Goal: Task Accomplishment & Management: Complete application form

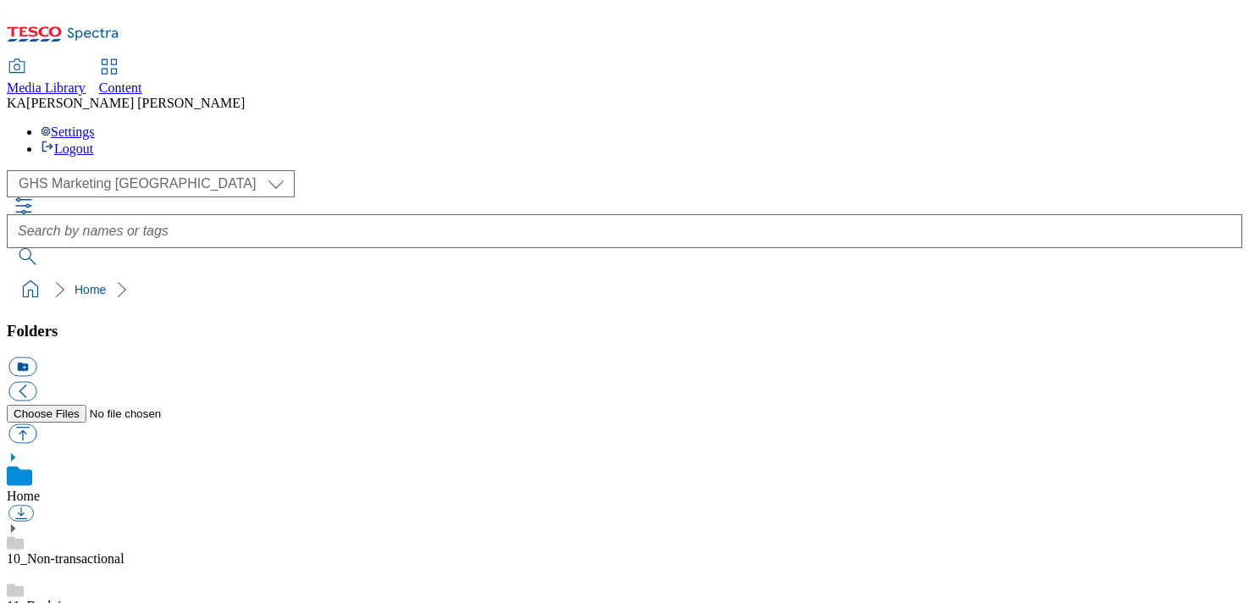
scroll to position [237, 0]
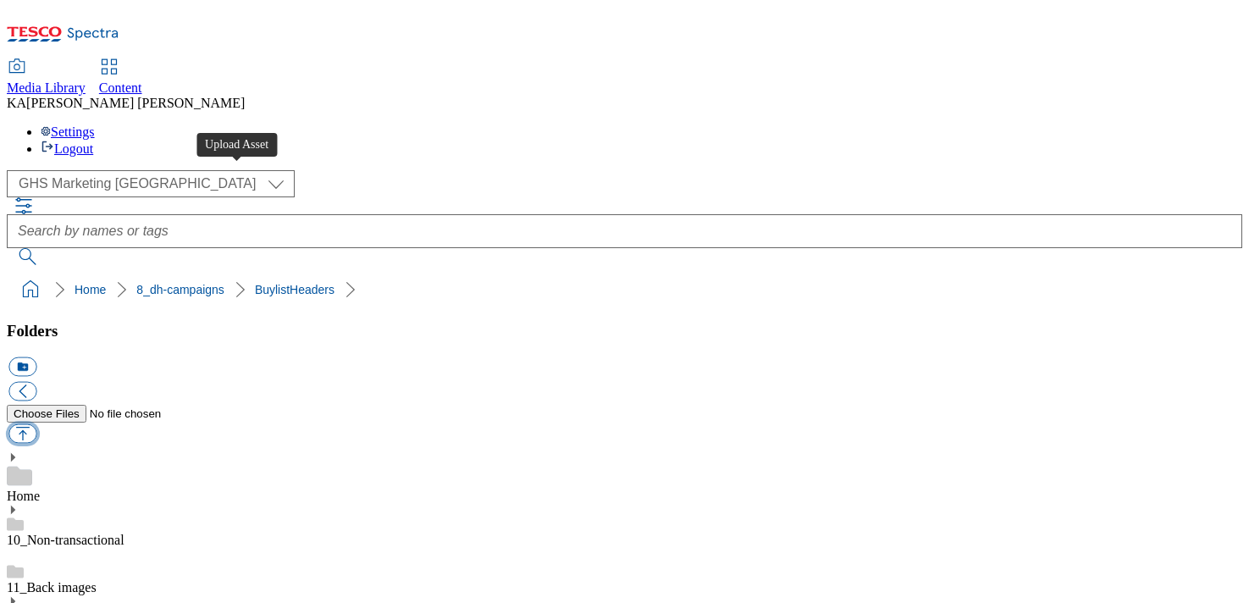
click at [36, 424] on button "button" at bounding box center [22, 433] width 28 height 19
type input "C:\fakepath\1754997349609-ad541159_Haliborange_LegoBrand_H_1184x333_V1 (1).jpg"
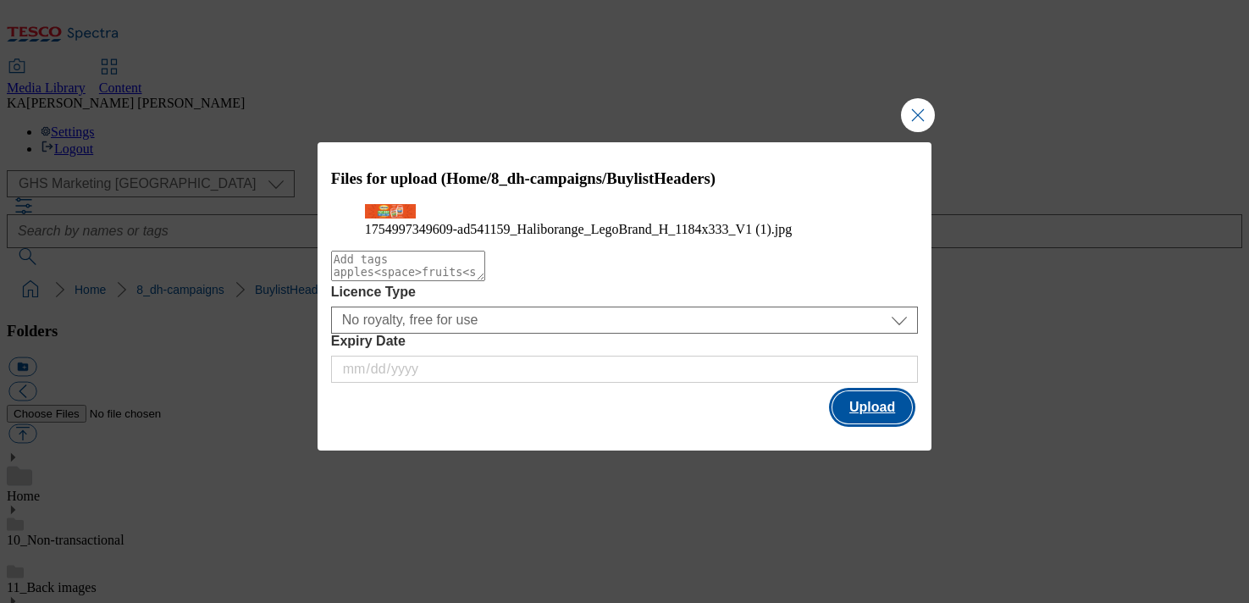
click at [872, 423] on button "Upload" at bounding box center [872, 407] width 80 height 32
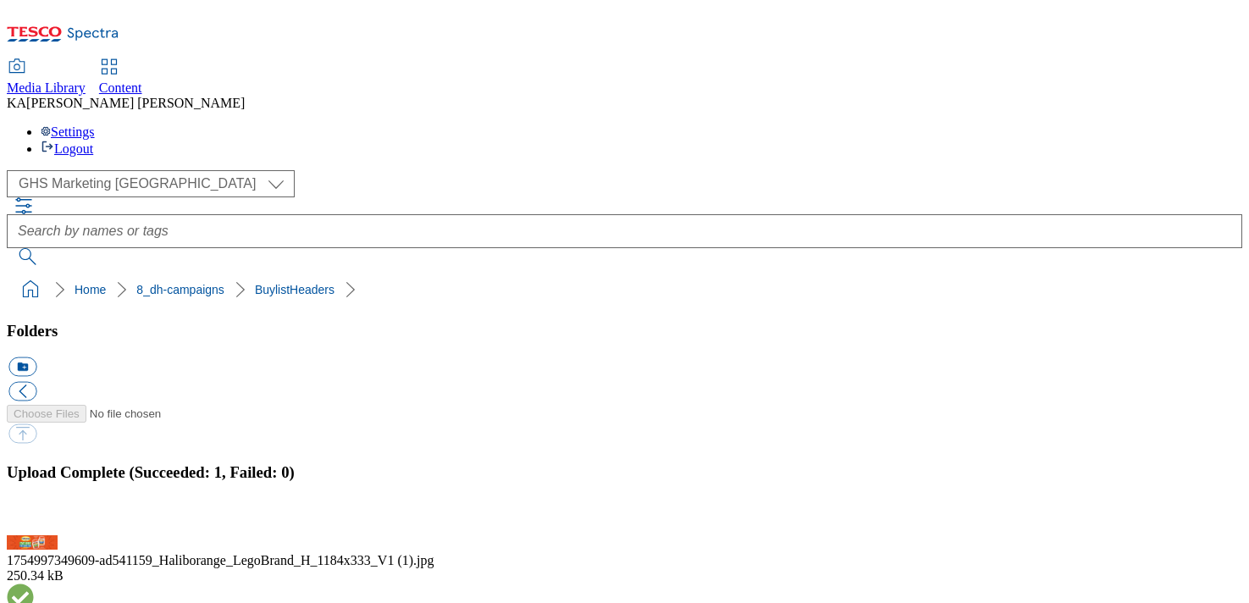
click at [34, 517] on button "button" at bounding box center [20, 525] width 25 height 16
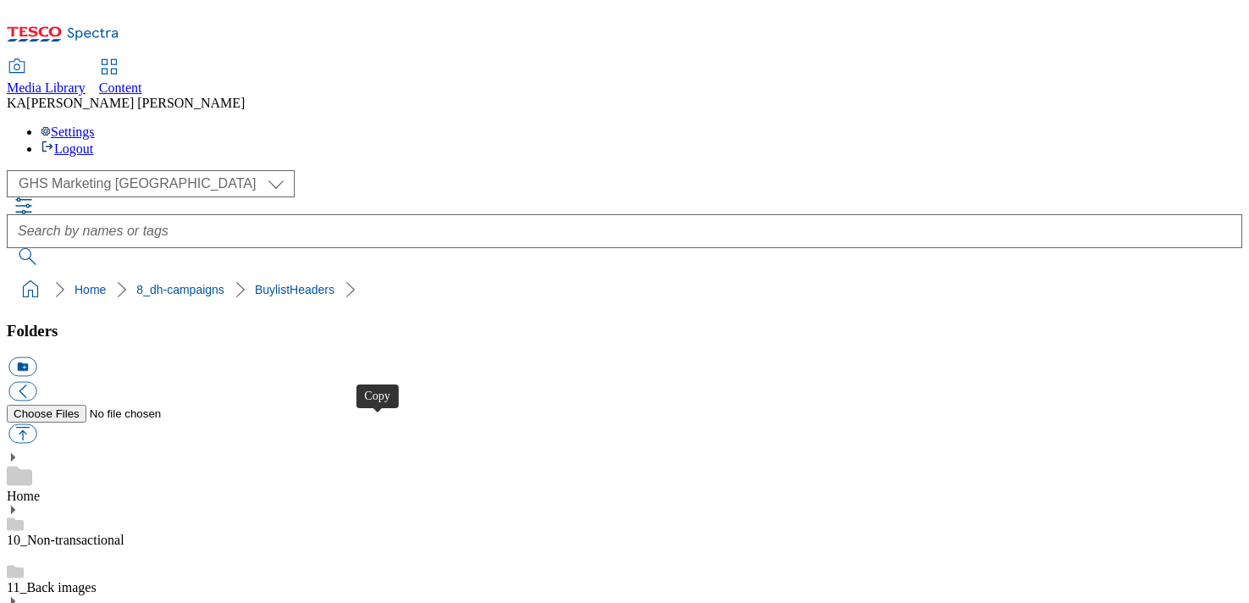
click at [36, 424] on button "button" at bounding box center [22, 433] width 28 height 19
type input "C:\fakepath\1755505953790-ad541830_Alpro_LegoBrand_H_1184x333_V1.jpg"
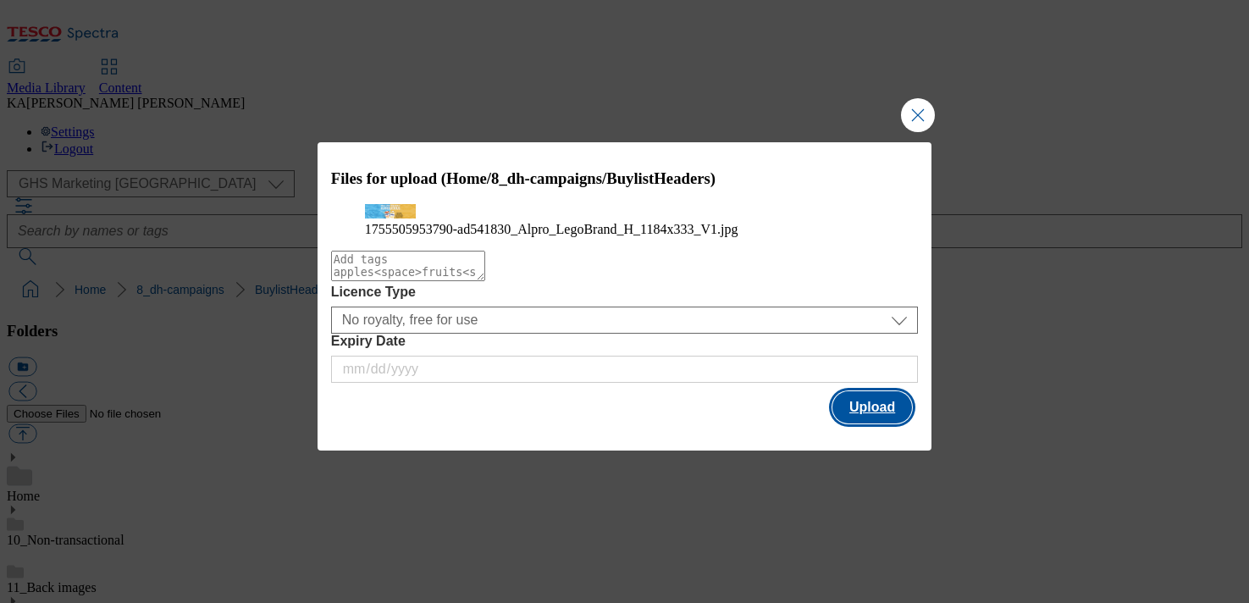
click at [877, 423] on button "Upload" at bounding box center [872, 407] width 80 height 32
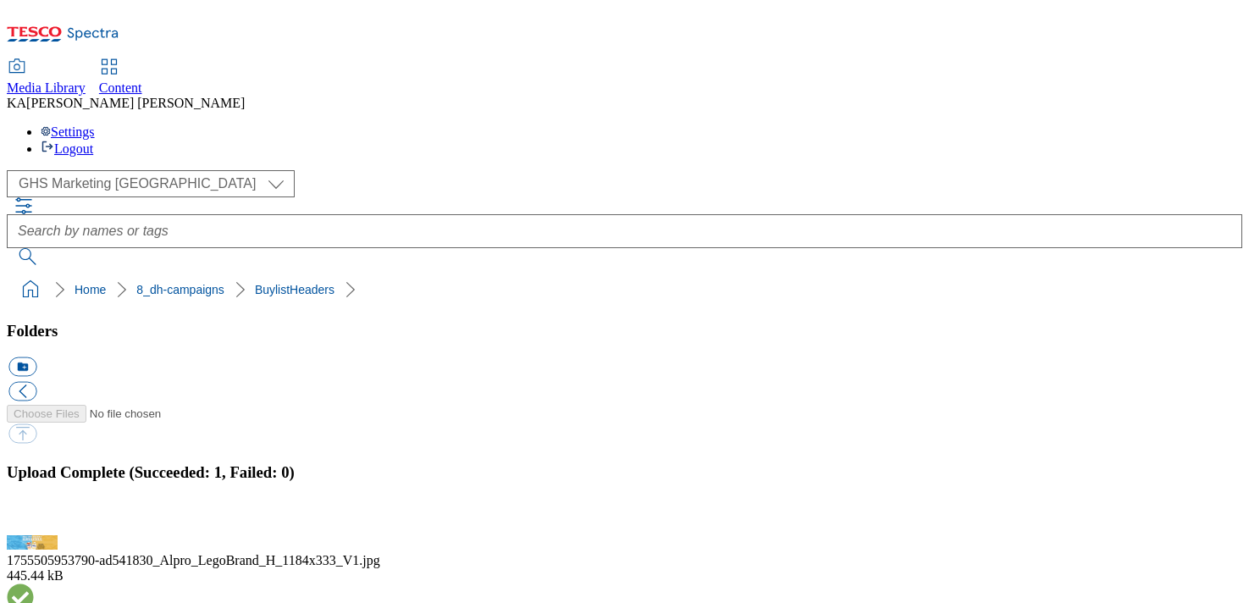
click at [34, 517] on button "button" at bounding box center [20, 525] width 25 height 16
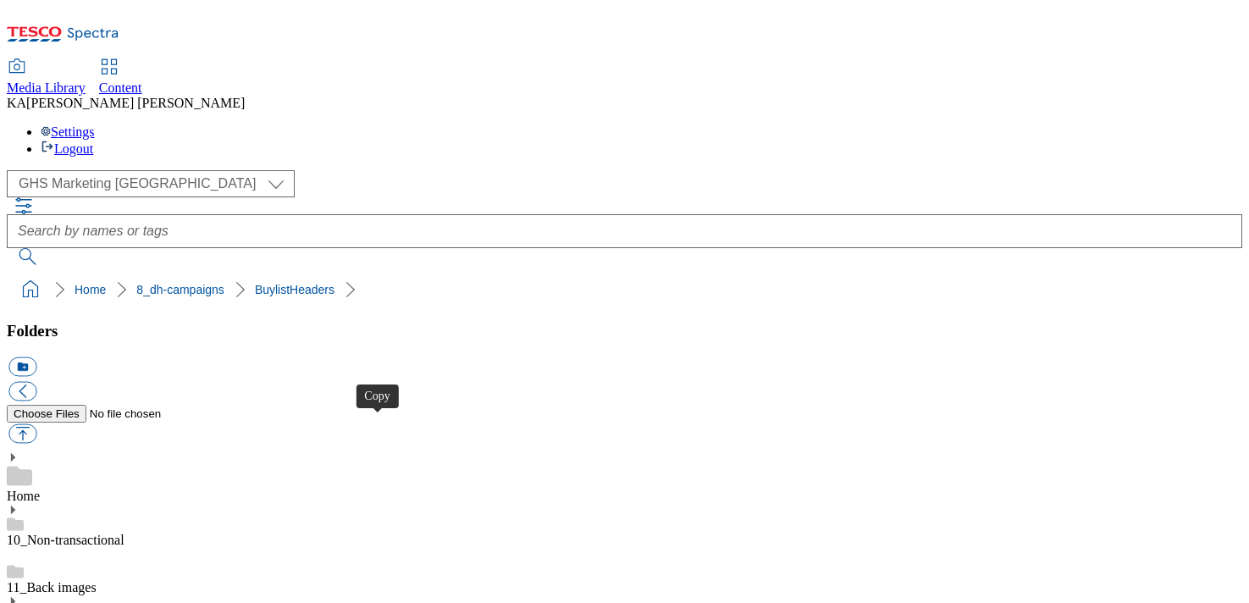
click at [36, 424] on button "button" at bounding box center [22, 433] width 28 height 19
type input "C:\fakepath\1755505890937-ad541800_Danone_Core_Strawberry_LegoBrand_H_1184x333_…"
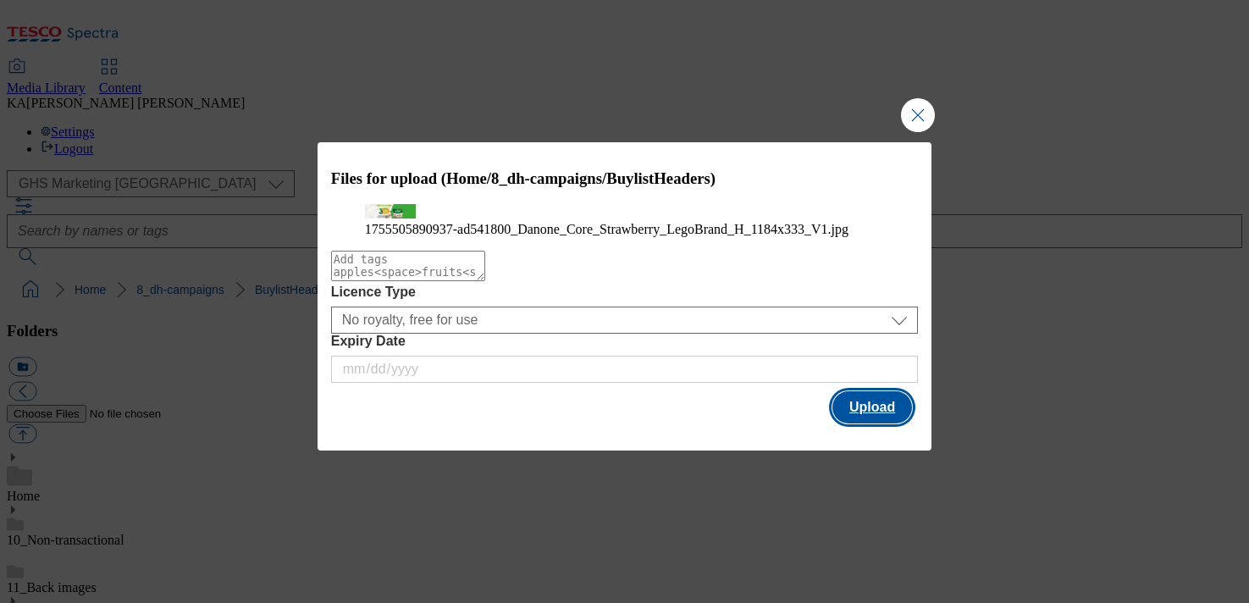
click at [881, 423] on button "Upload" at bounding box center [872, 407] width 80 height 32
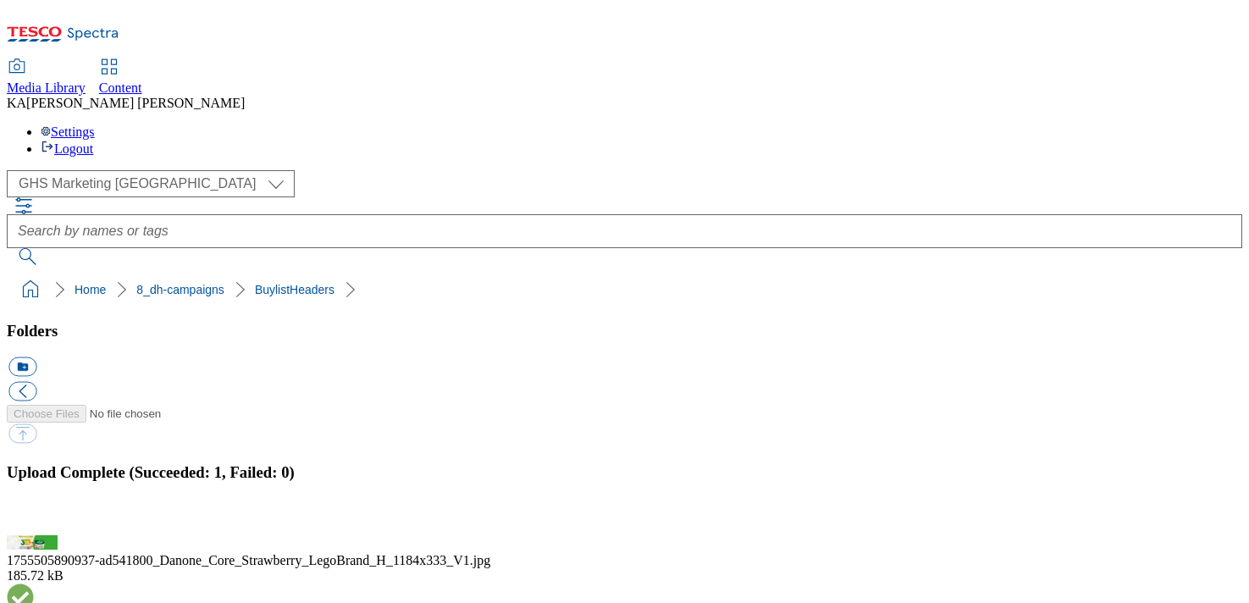
click at [34, 517] on button "button" at bounding box center [20, 525] width 25 height 16
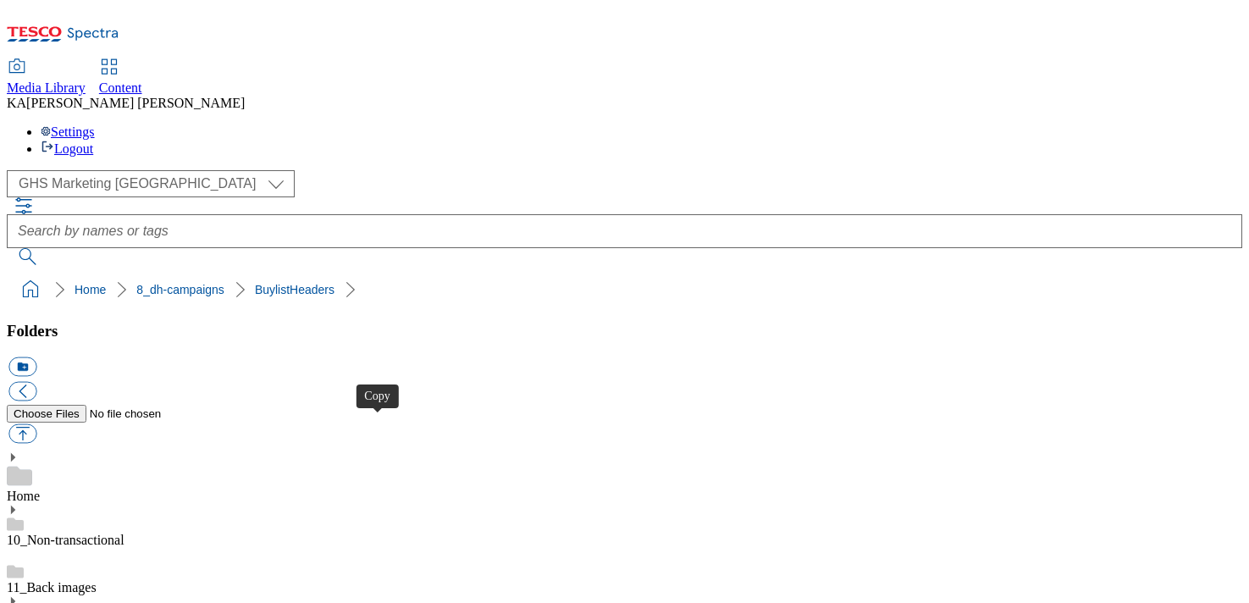
click at [36, 424] on button "button" at bounding box center [22, 433] width 28 height 19
type input "C:\fakepath\1755498331425-ad541107_Alpro_LegoBrand_H_1184x333_V1.jpg"
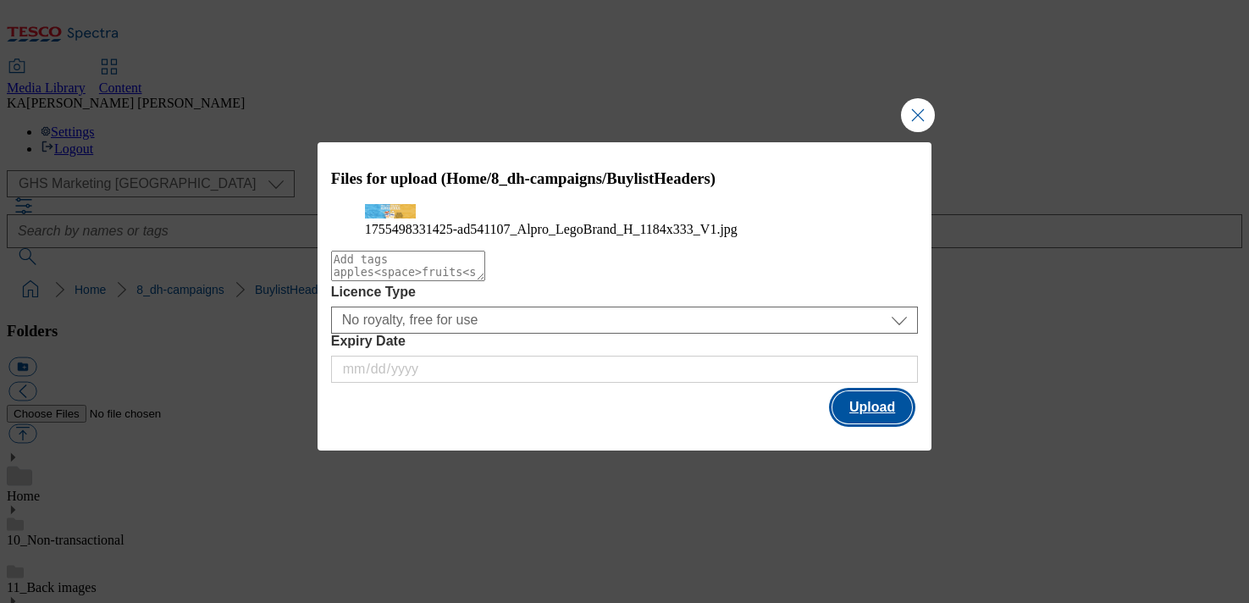
click at [857, 423] on button "Upload" at bounding box center [872, 407] width 80 height 32
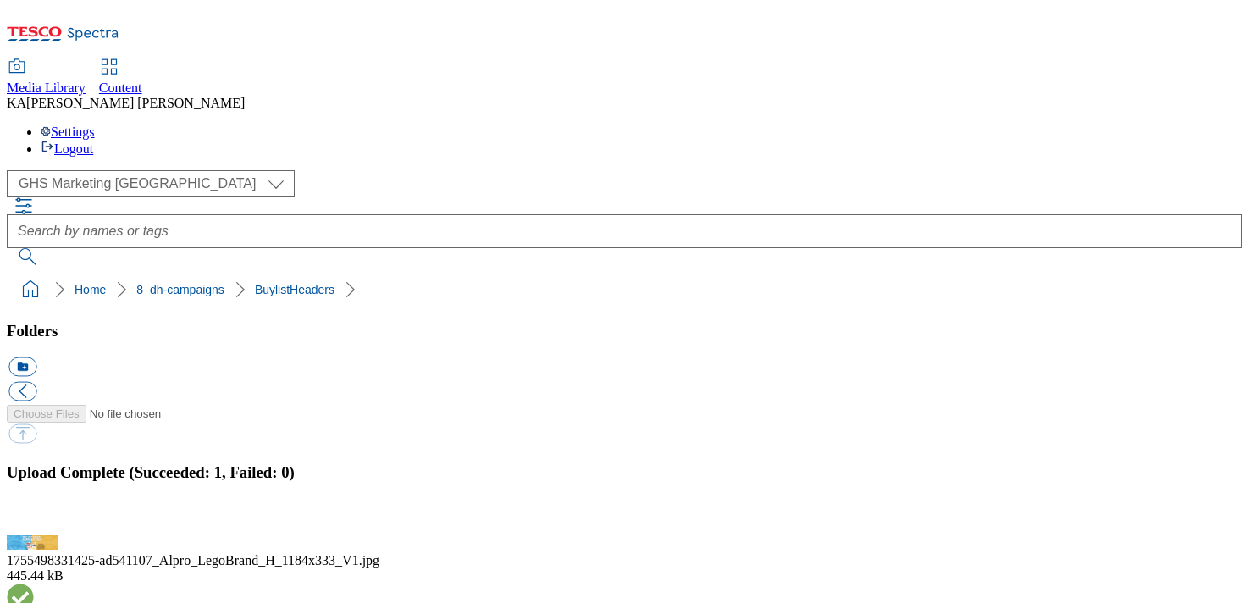
click at [34, 517] on button "button" at bounding box center [20, 525] width 25 height 16
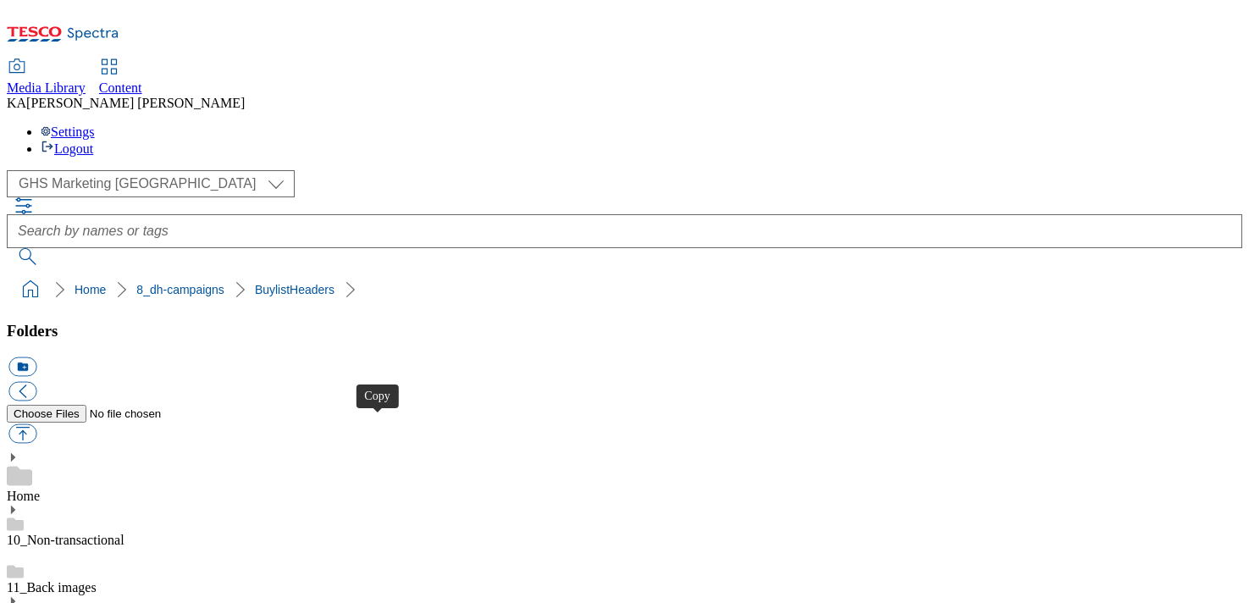
click at [36, 424] on button "button" at bounding box center [22, 433] width 28 height 19
type input "C:\fakepath\1753866271374-ad539725_Fage_LegoBrand_H_1184x333_V2.jpg"
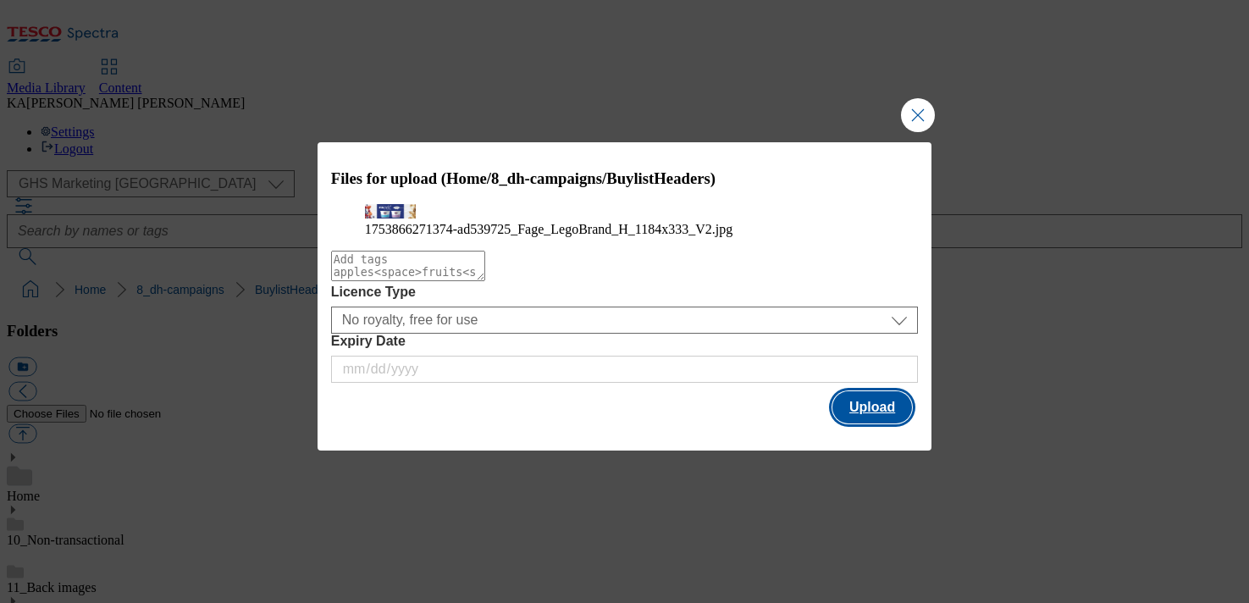
click at [888, 423] on button "Upload" at bounding box center [872, 407] width 80 height 32
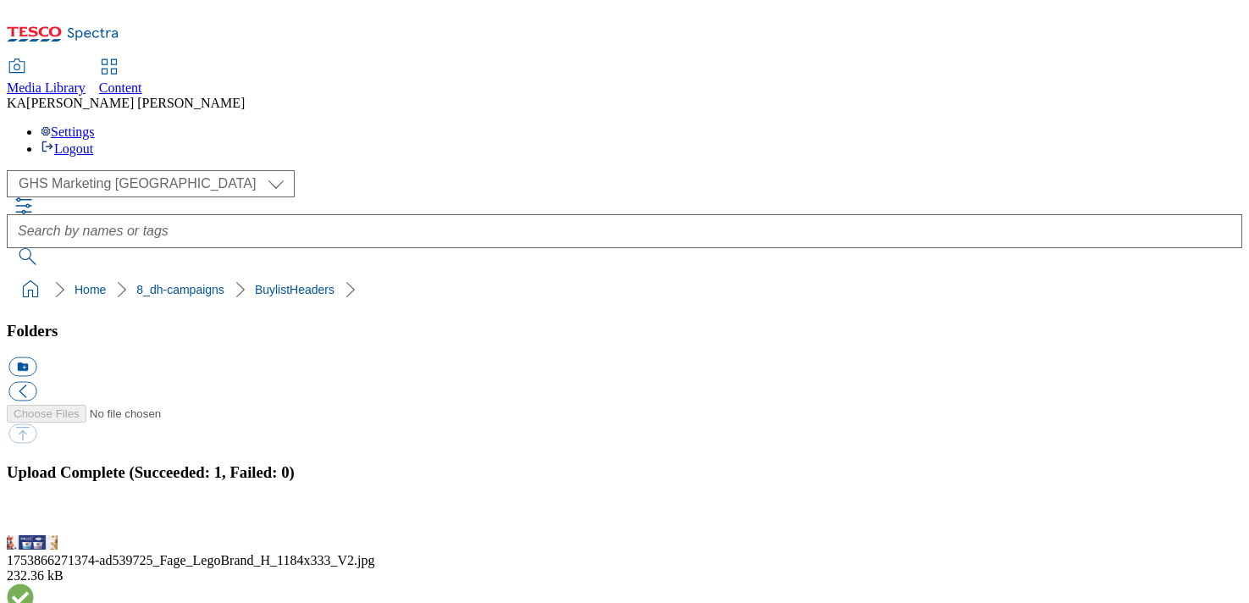
click at [34, 517] on button "button" at bounding box center [20, 525] width 25 height 16
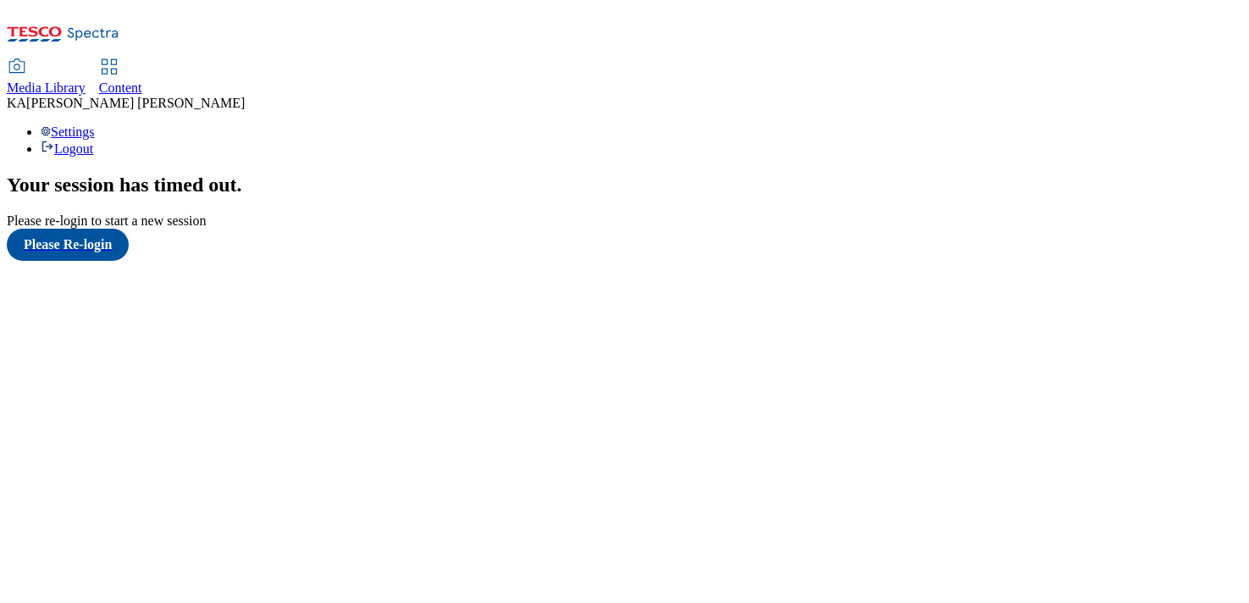
click at [142, 80] on span "Content" at bounding box center [120, 87] width 43 height 14
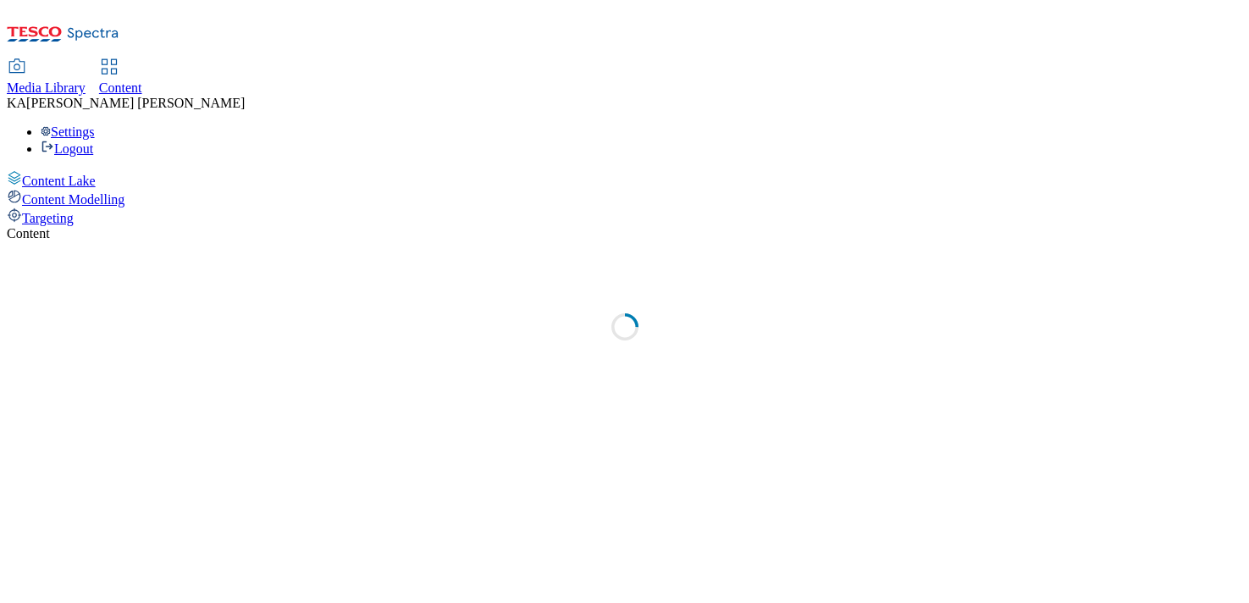
select select "ghs-[GEOGRAPHIC_DATA]"
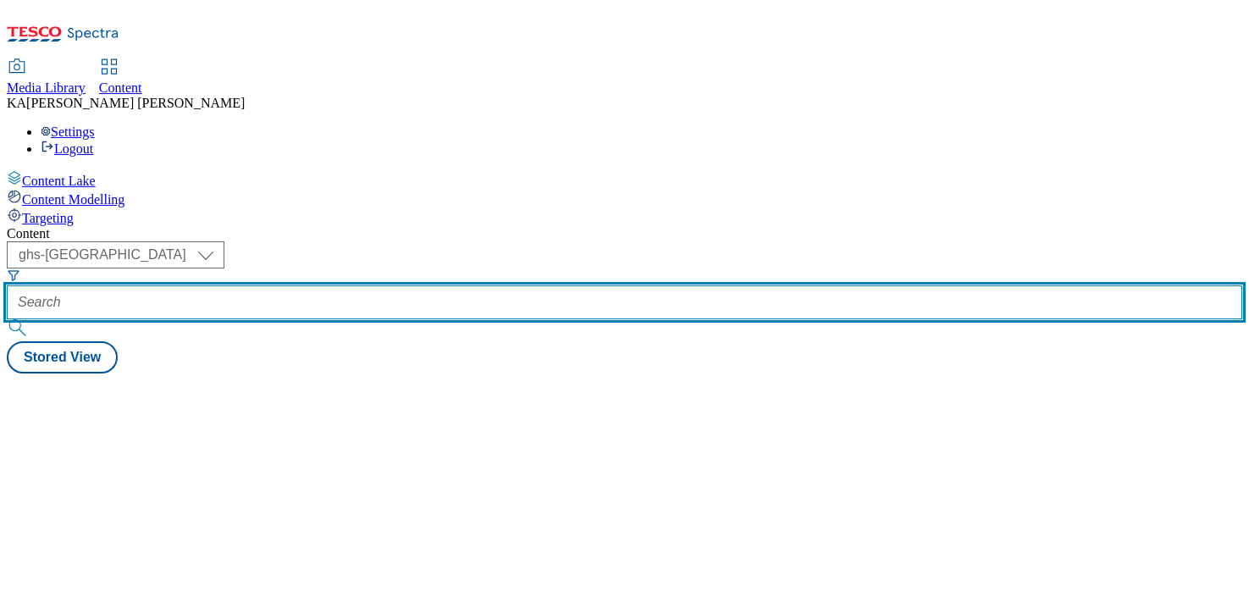
click at [374, 285] on input "text" at bounding box center [625, 302] width 1236 height 34
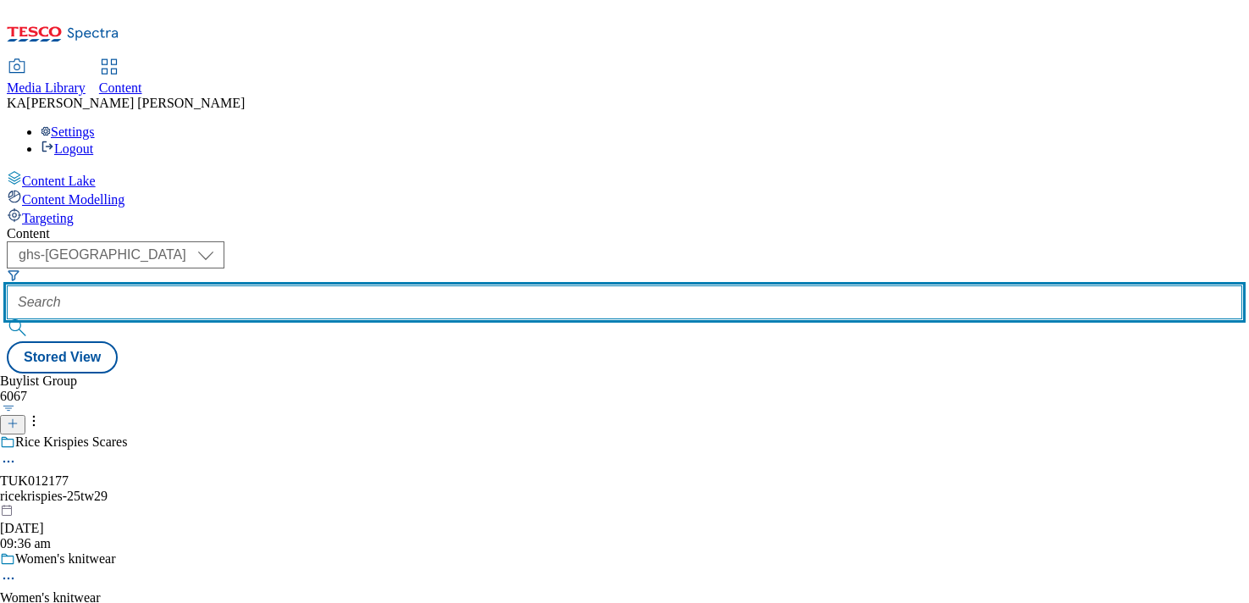
paste input "pharmacare-[GEOGRAPHIC_DATA]-haliborange-25tw2"
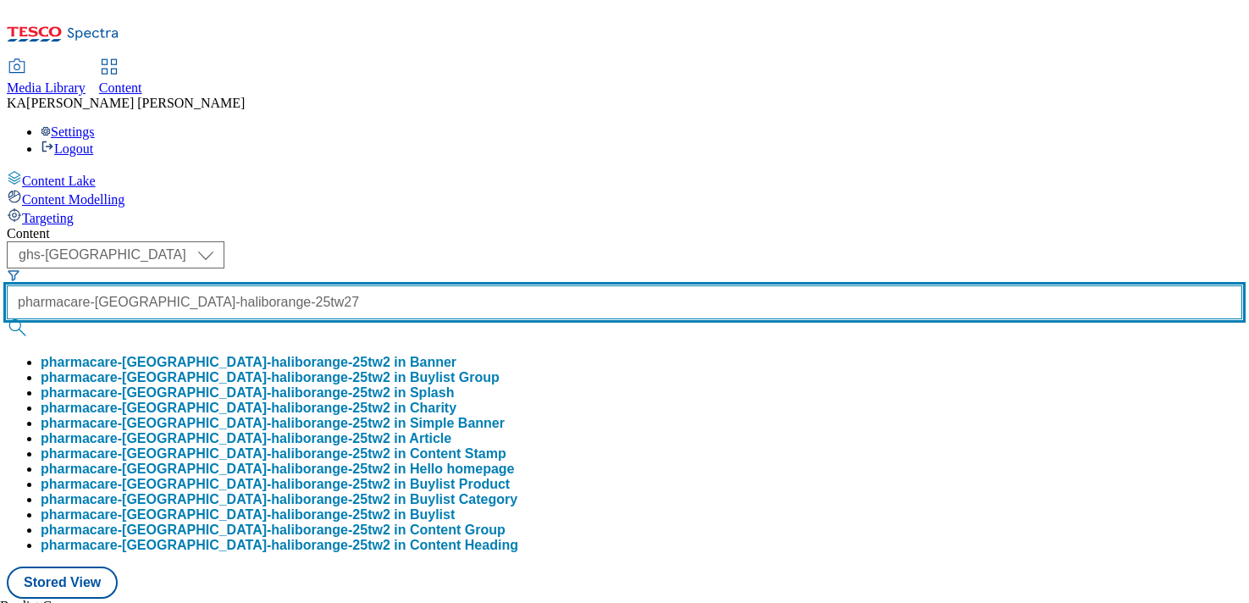
scroll to position [0, 91]
type input "pharmacare-[GEOGRAPHIC_DATA]-haliborange-25tw27"
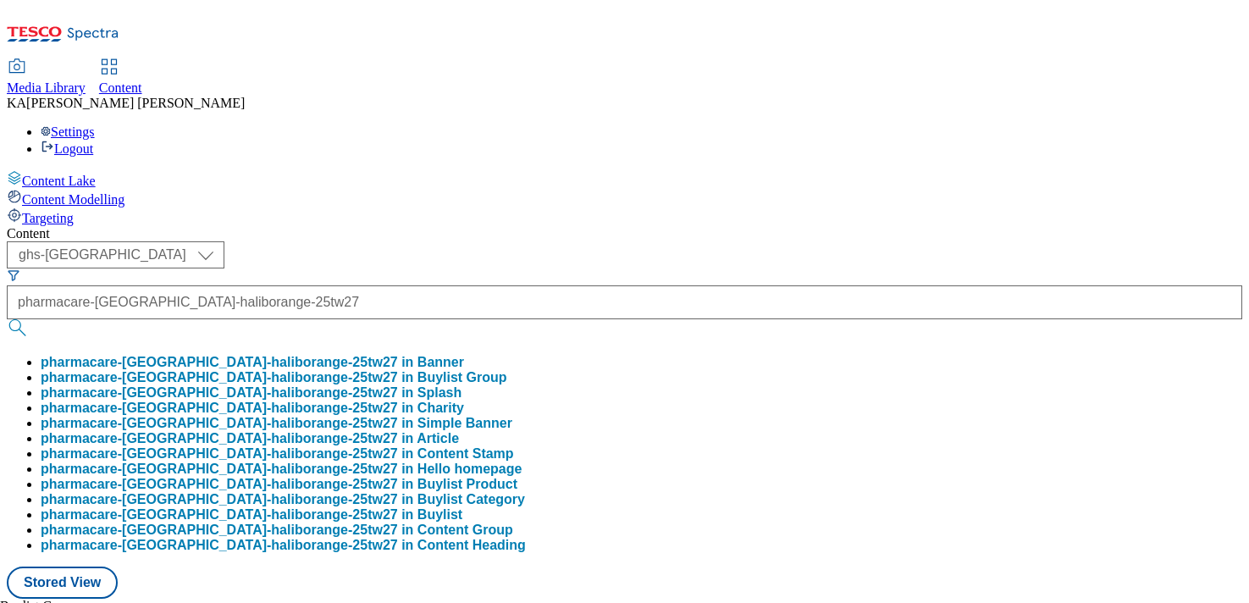
scroll to position [0, 0]
click at [379, 370] on button "pharmacare-[GEOGRAPHIC_DATA]-haliborange-25tw27 in Buylist Group" at bounding box center [274, 377] width 467 height 15
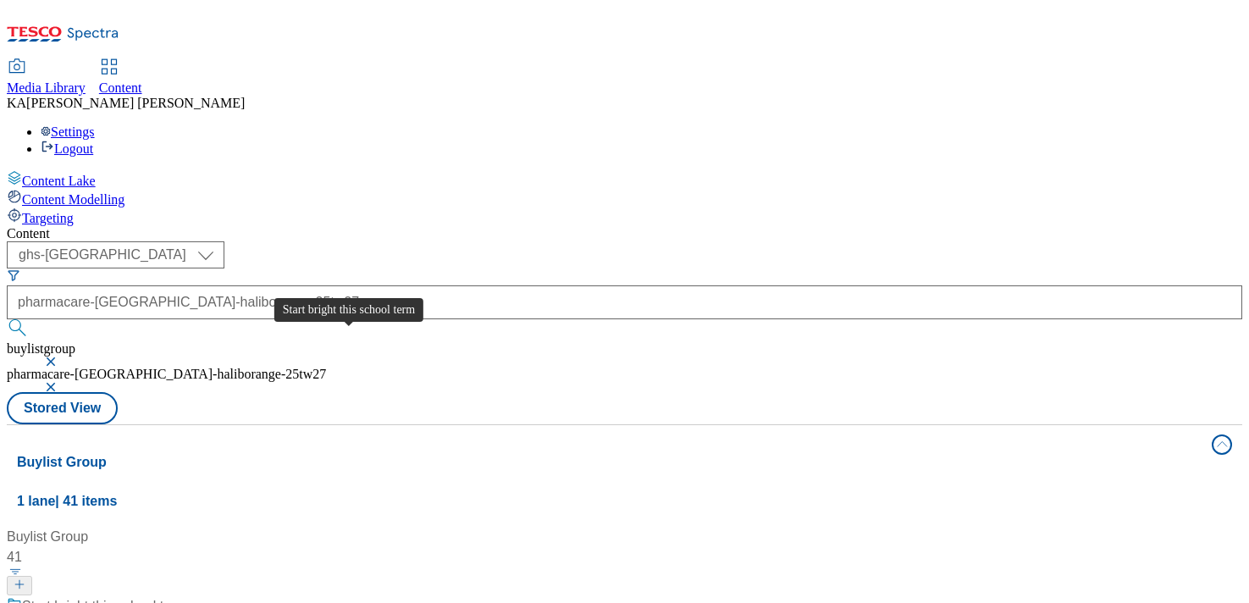
click at [187, 596] on div "Start bright this school term" at bounding box center [104, 606] width 165 height 20
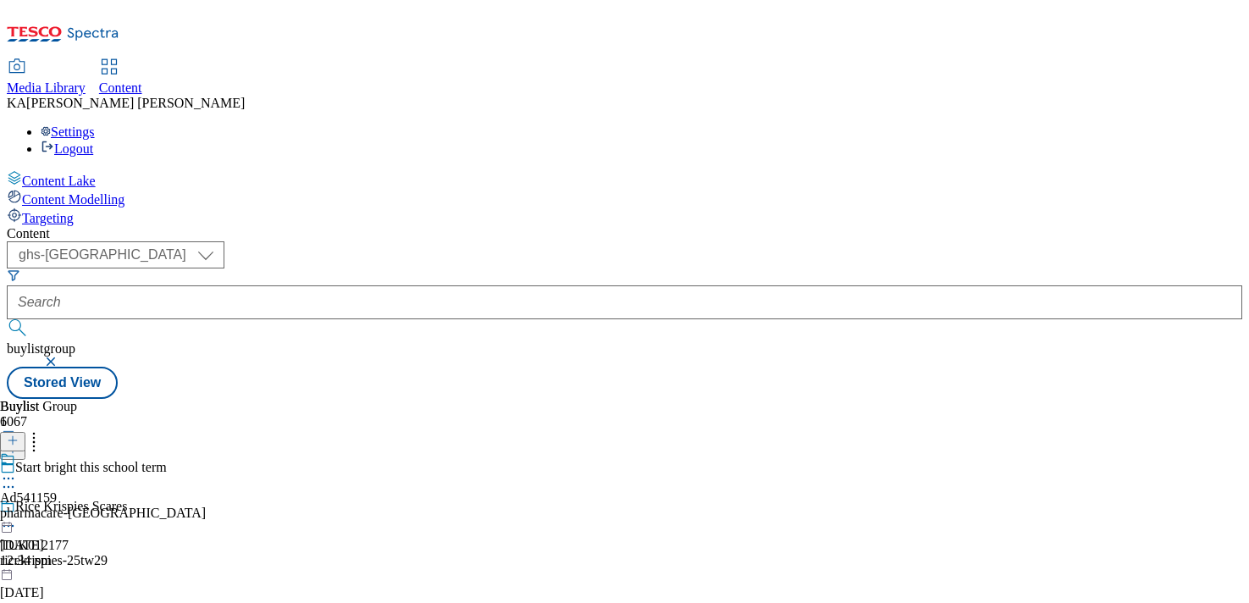
click at [17, 470] on icon at bounding box center [8, 478] width 17 height 17
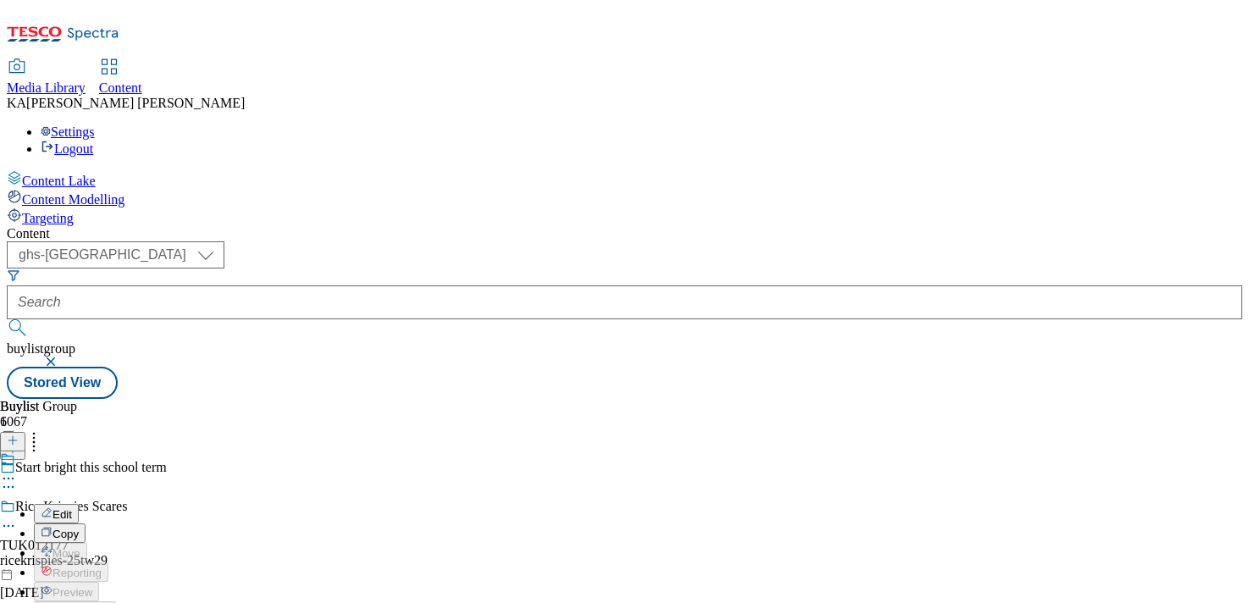
click at [79, 504] on button "Edit" at bounding box center [56, 513] width 45 height 19
select select "tactical"
select select "supplier funded short term 1-3 weeks"
select select "dunnhumby"
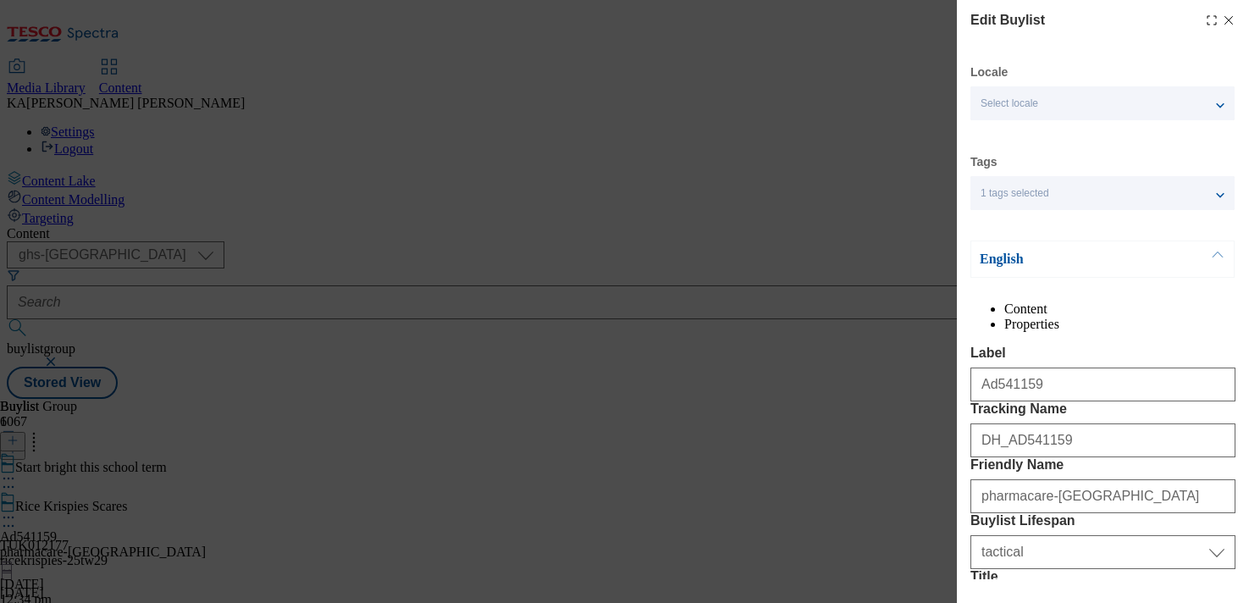
select select "Banner"
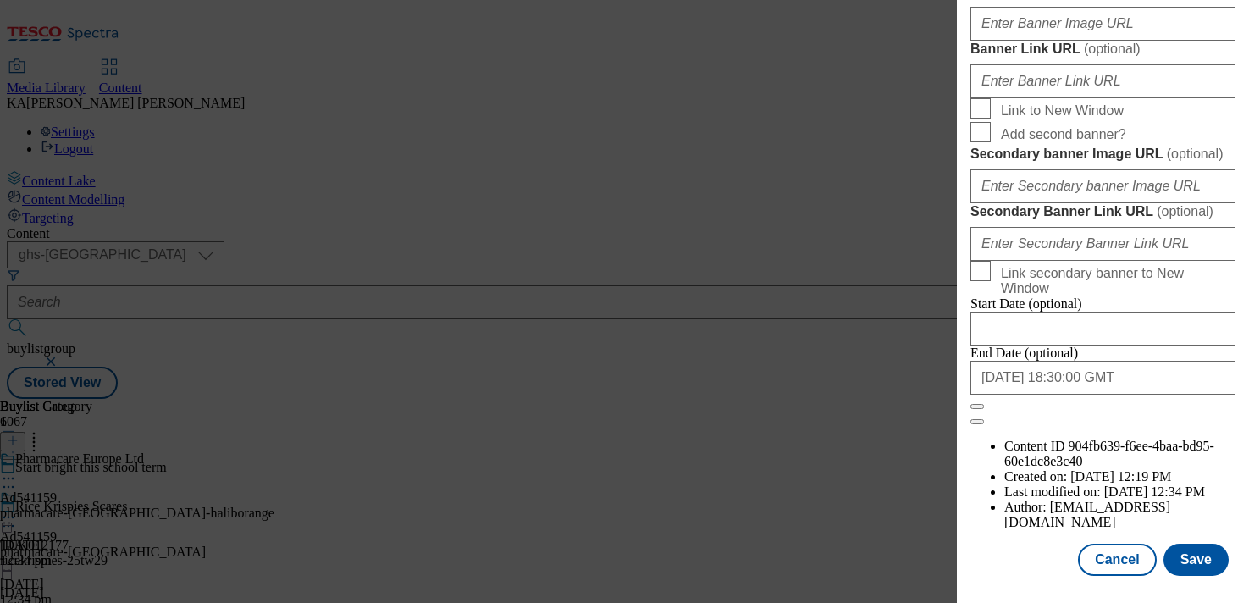
scroll to position [1563, 0]
click at [1012, 41] on input "Banner Image URL ( optional )" at bounding box center [1103, 24] width 265 height 34
paste input "[URL][DOMAIN_NAME]"
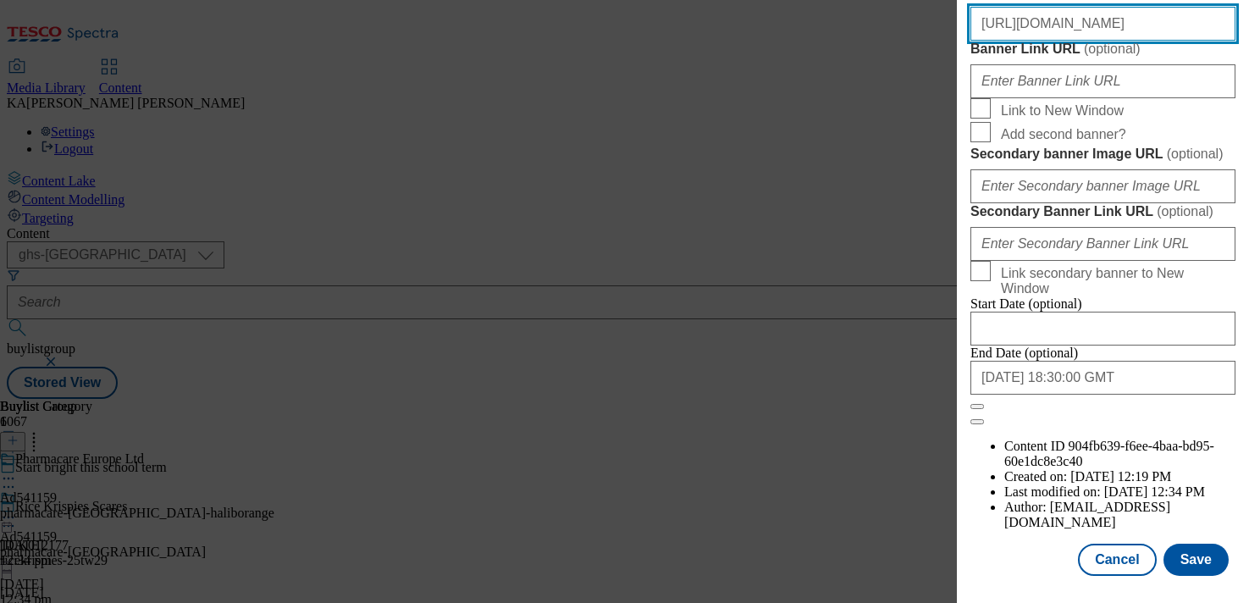
scroll to position [1939, 0]
type input "[URL][DOMAIN_NAME]"
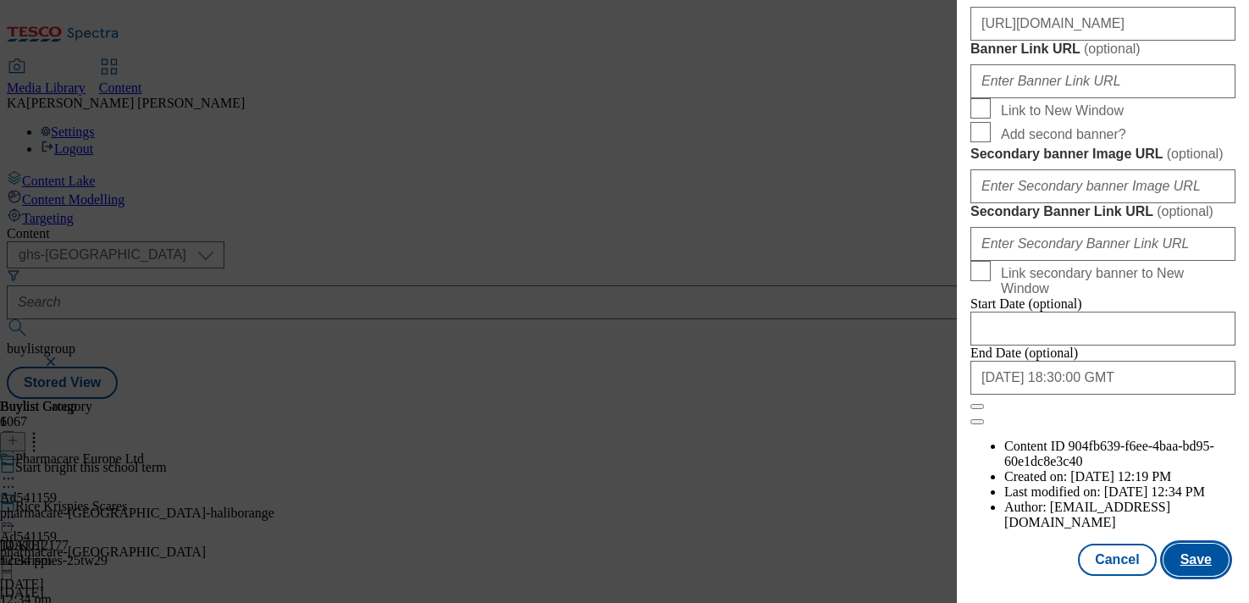
click at [1198, 557] on button "Save" at bounding box center [1196, 560] width 65 height 32
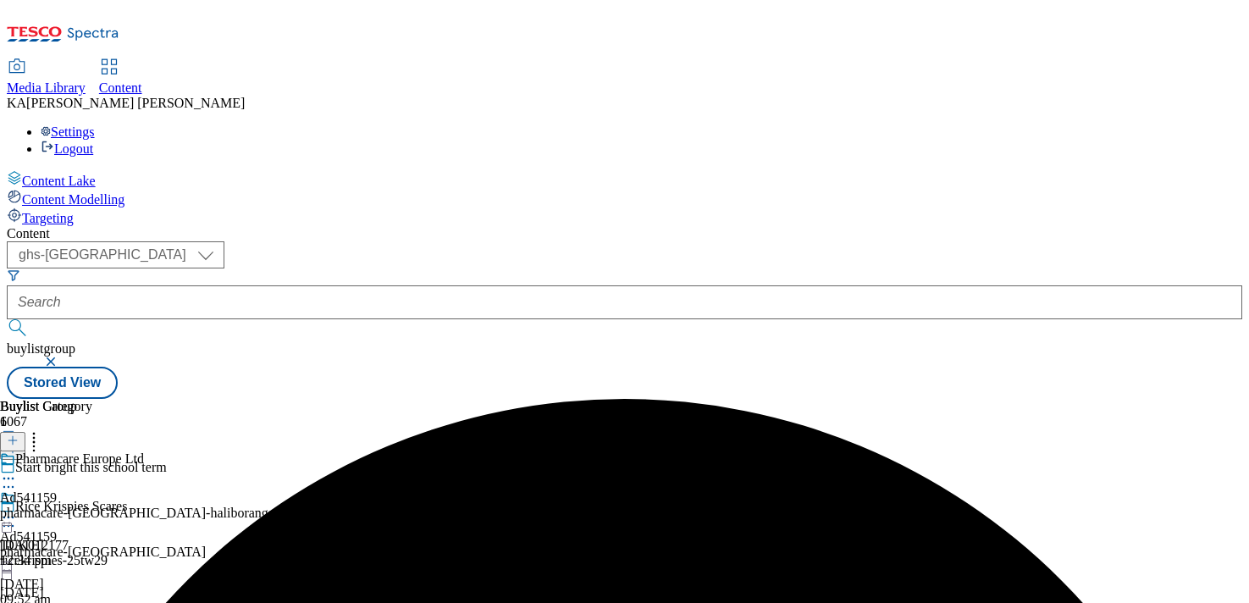
click at [17, 509] on icon at bounding box center [8, 517] width 17 height 17
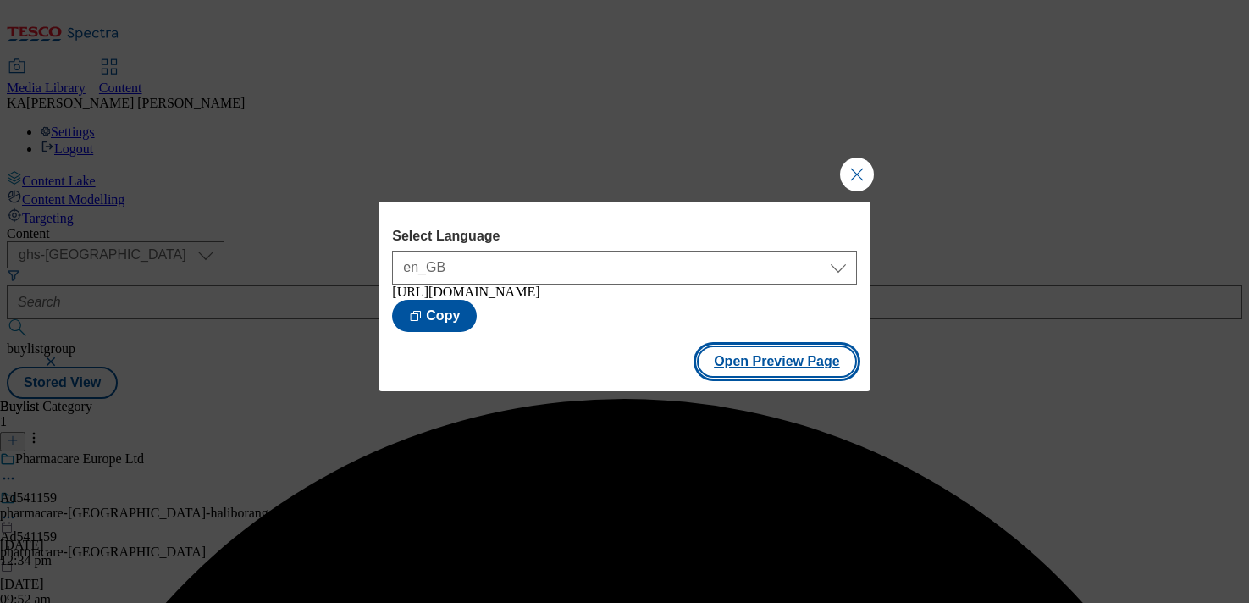
click at [722, 373] on button "Open Preview Page" at bounding box center [777, 362] width 160 height 32
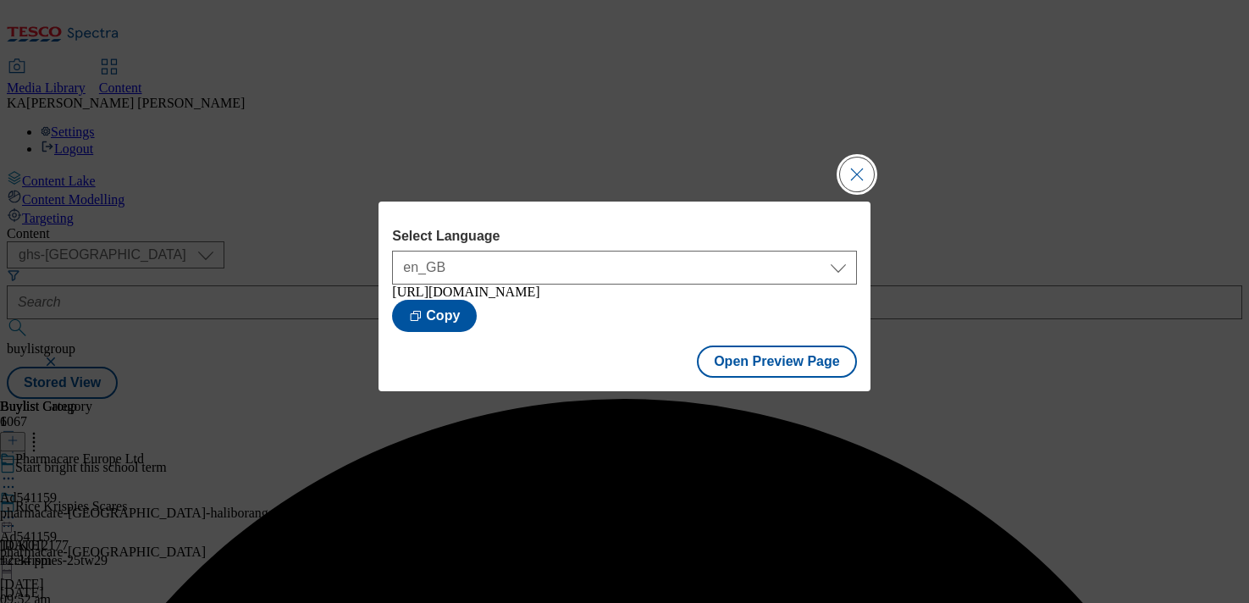
click at [848, 158] on button "Close Modal" at bounding box center [857, 175] width 34 height 34
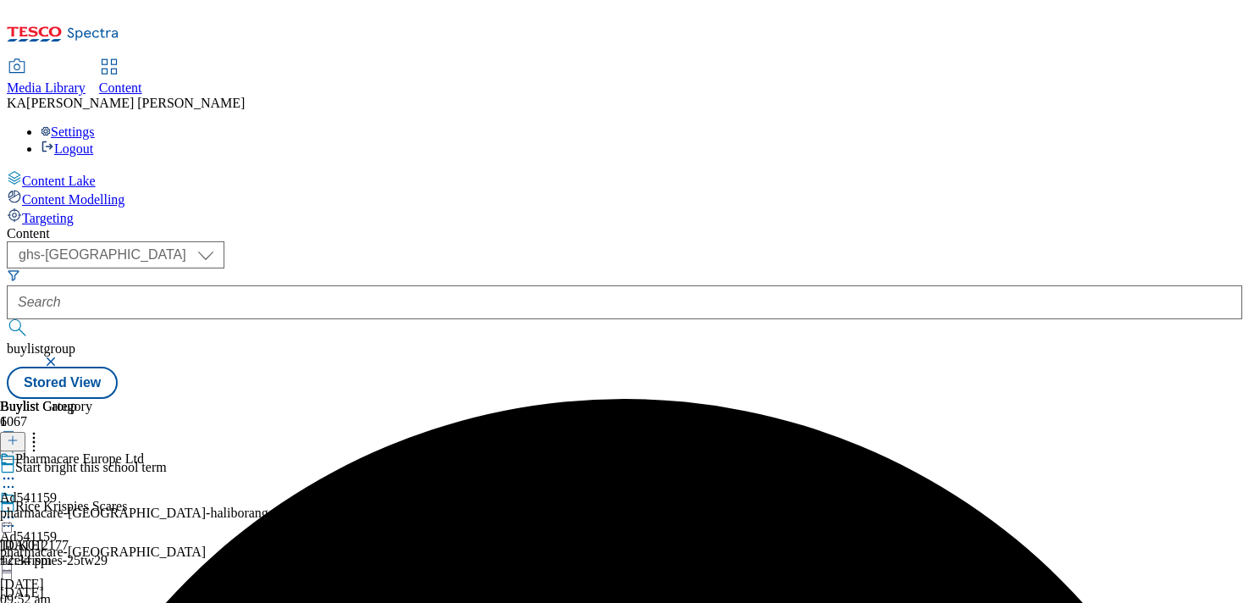
click at [14, 517] on circle at bounding box center [13, 518] width 3 height 3
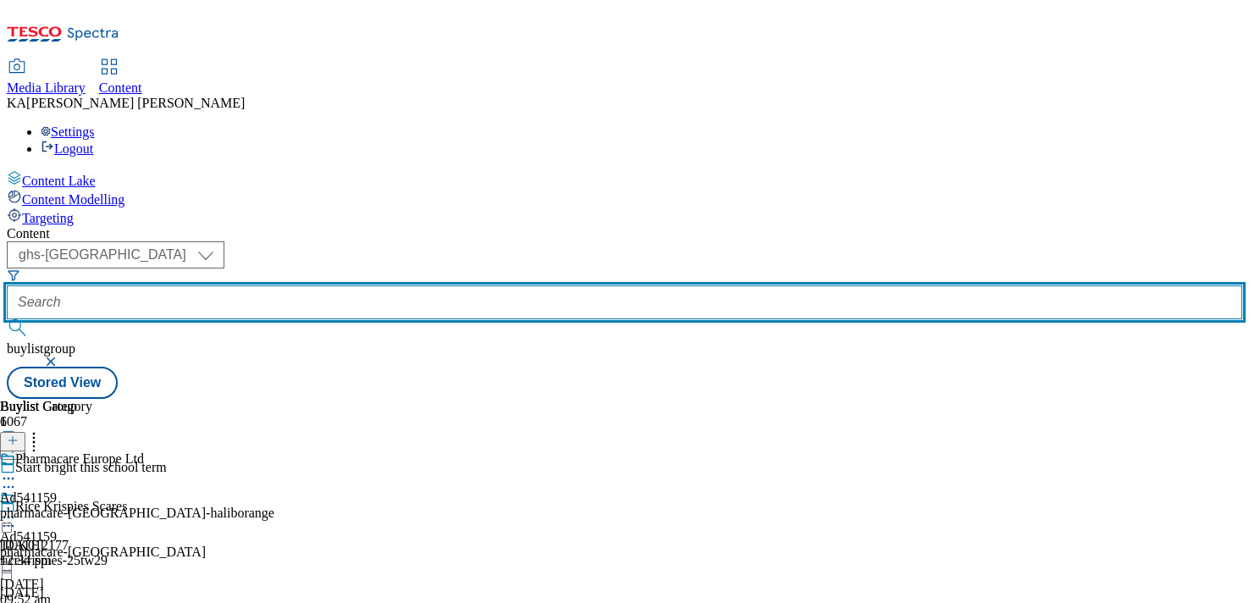
click at [383, 285] on input "text" at bounding box center [625, 302] width 1236 height 34
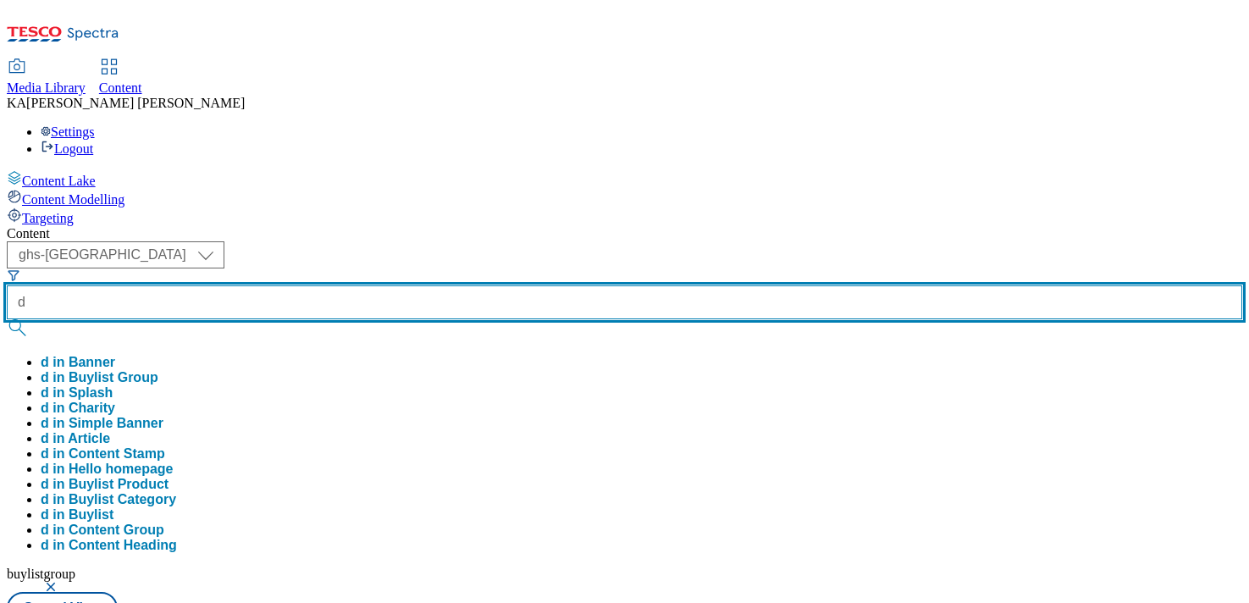
paste input "anone-alpro-oat-25tw28"
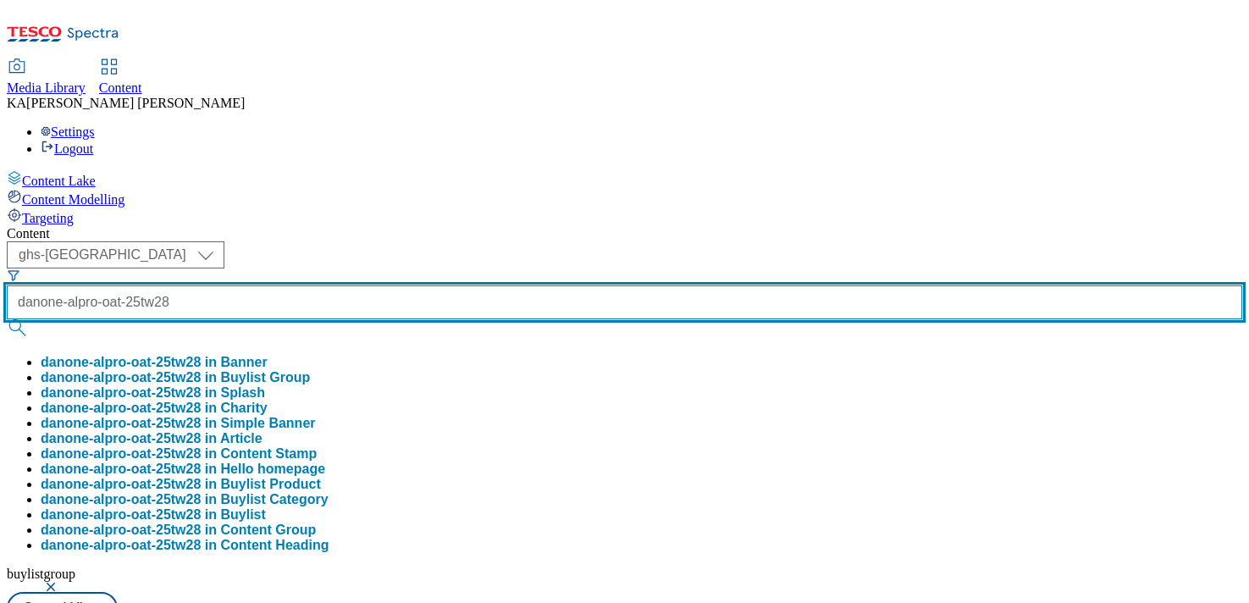
type input "danone-alpro-oat-25tw28"
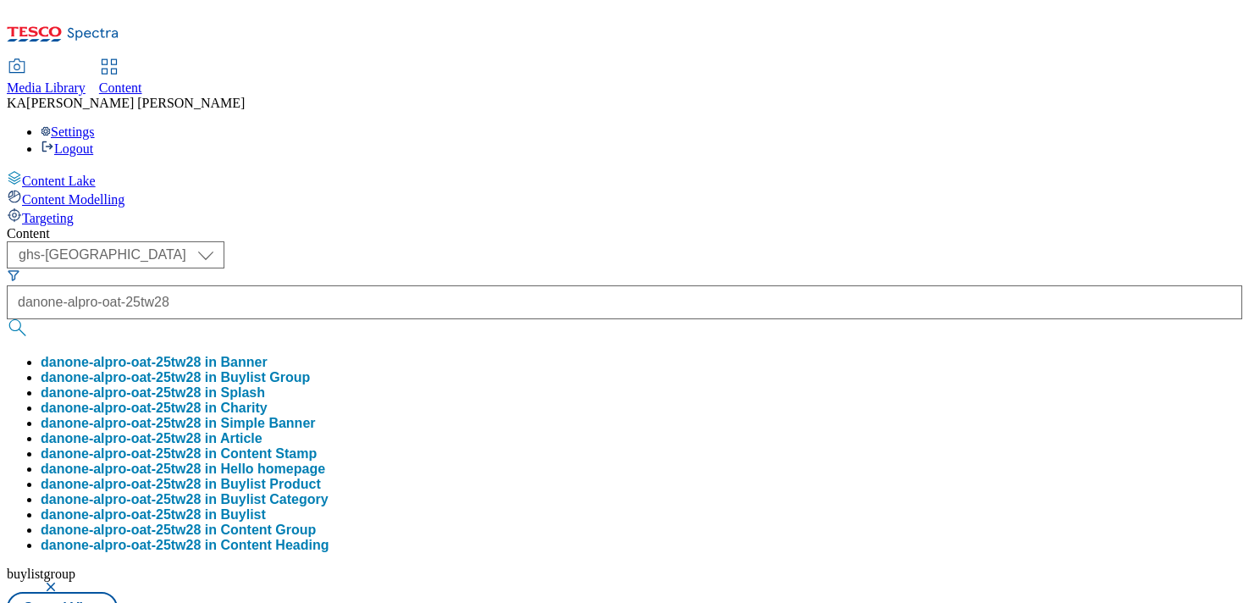
scroll to position [0, 0]
click at [310, 370] on button "danone-alpro-oat-25tw28 in Buylist Group" at bounding box center [175, 377] width 269 height 15
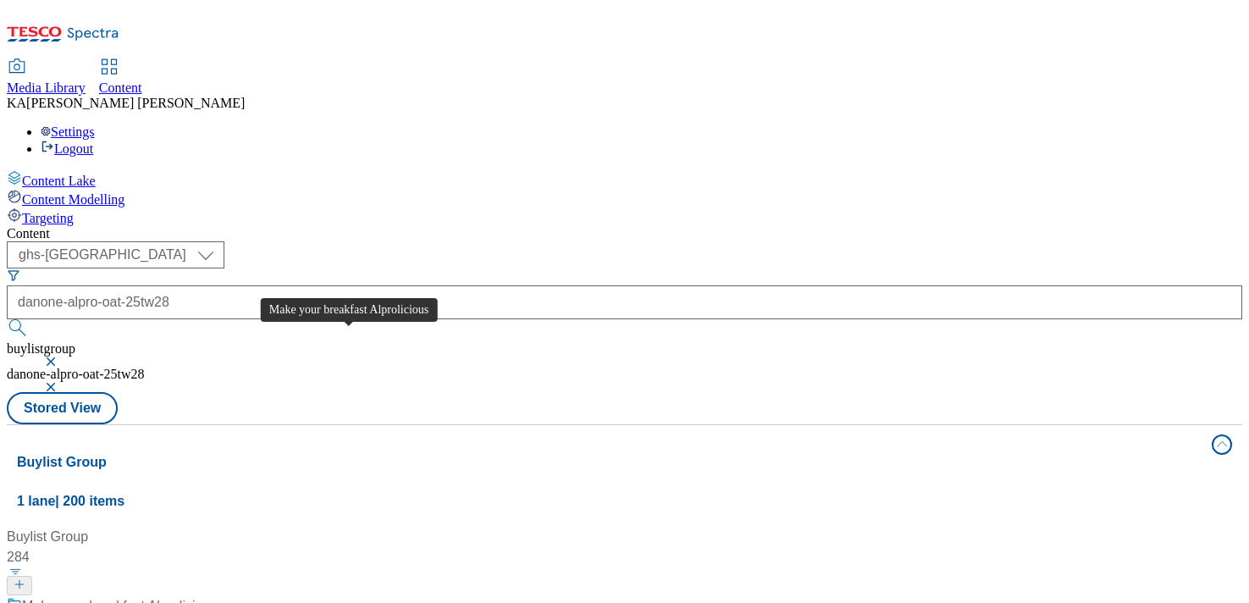
click at [217, 596] on div "Make your breakfast Alprolicious" at bounding box center [119, 606] width 195 height 20
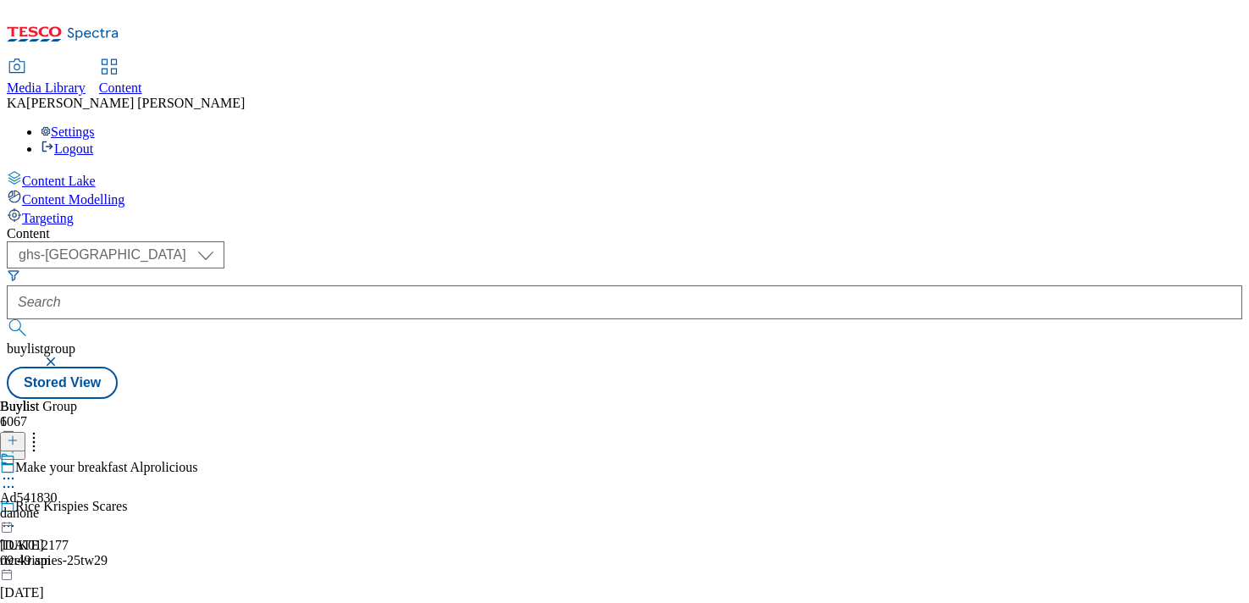
click at [17, 470] on icon at bounding box center [8, 478] width 17 height 17
click at [72, 508] on span "Edit" at bounding box center [62, 514] width 19 height 13
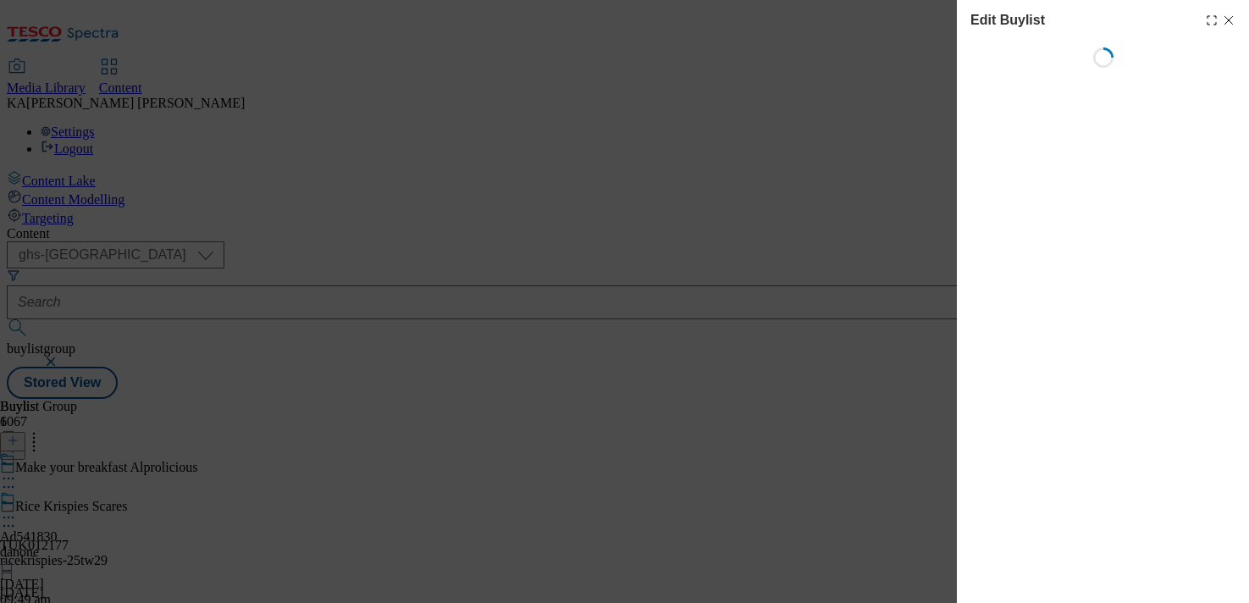
select select "tactical"
select select "supplier funded short term 1-3 weeks"
select select "dunnhumby"
select select "Banner"
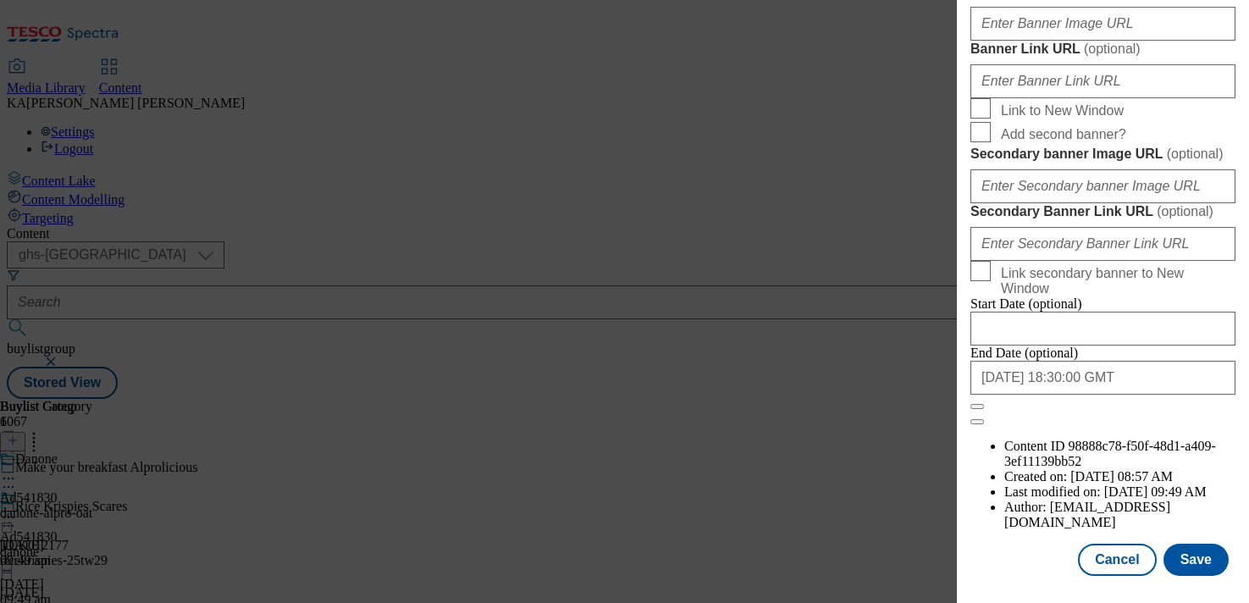
scroll to position [1626, 0]
click at [1024, 41] on input "Banner Image URL ( optional )" at bounding box center [1103, 24] width 265 height 34
paste input "[URL][DOMAIN_NAME]"
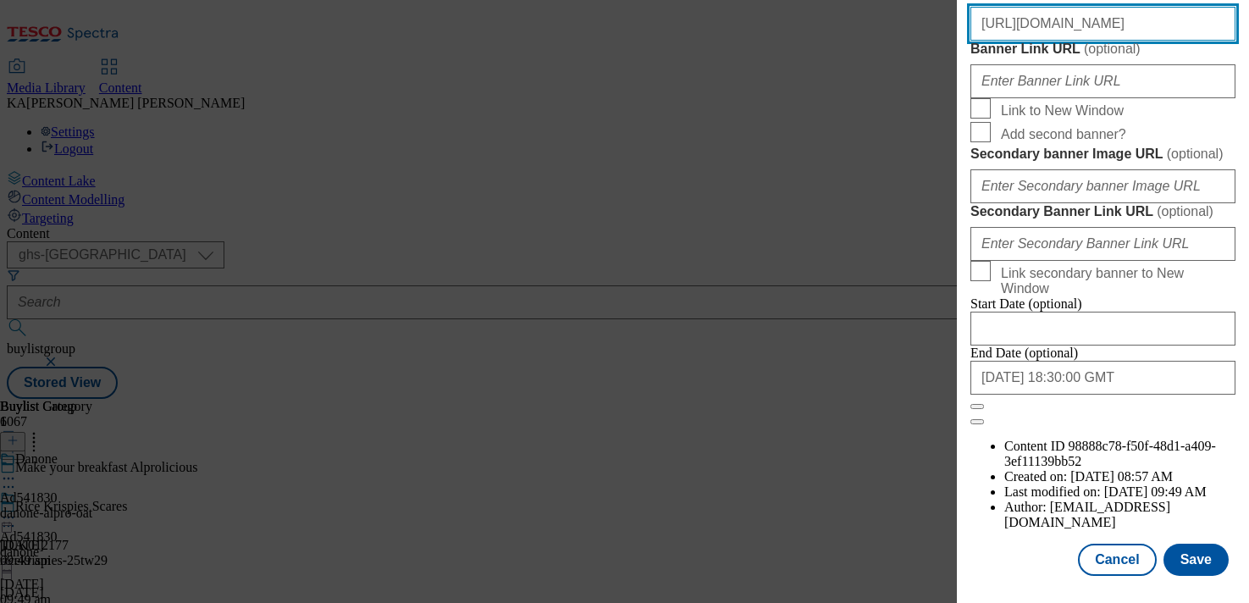
scroll to position [1939, 0]
type input "[URL][DOMAIN_NAME]"
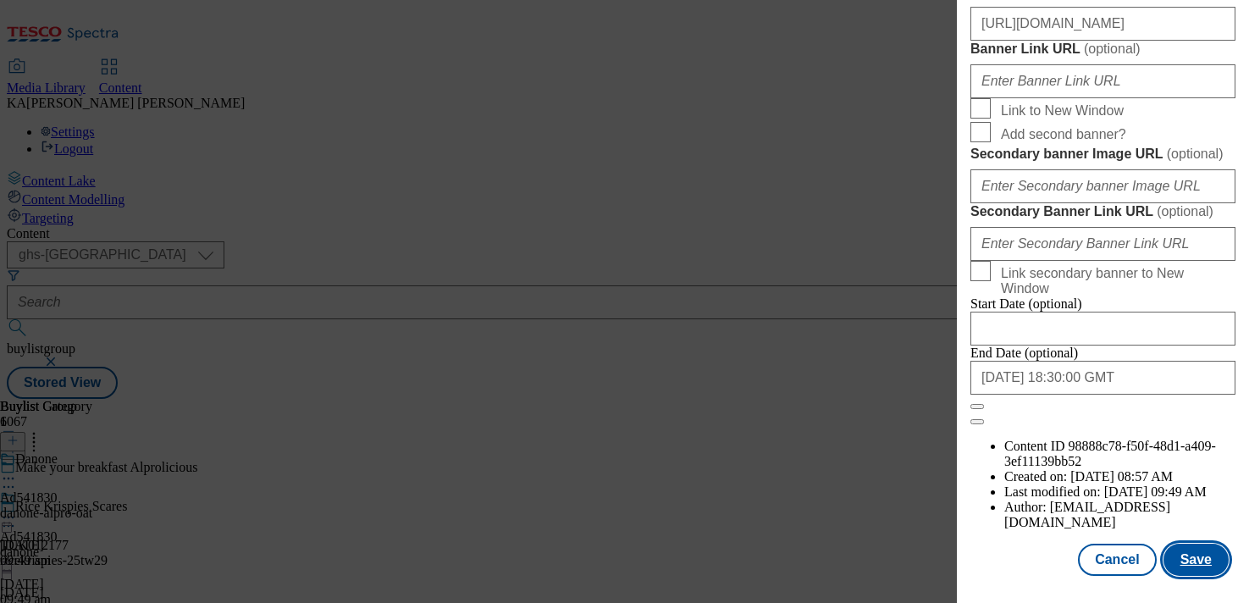
click at [1197, 571] on button "Save" at bounding box center [1196, 560] width 65 height 32
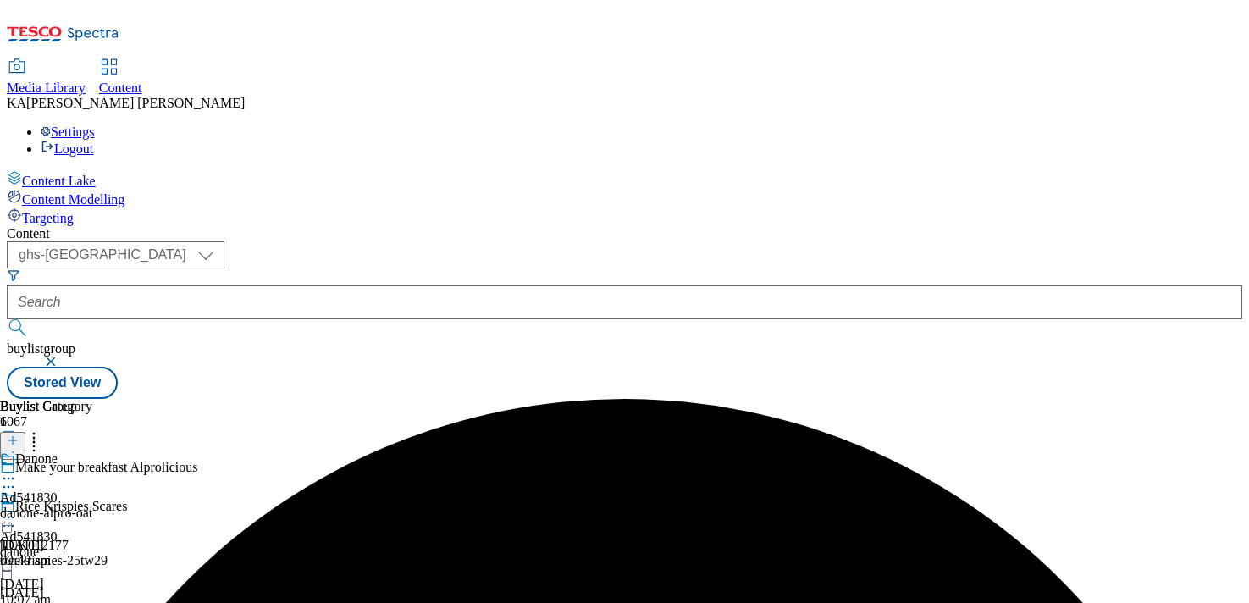
click at [17, 509] on icon at bounding box center [8, 517] width 17 height 17
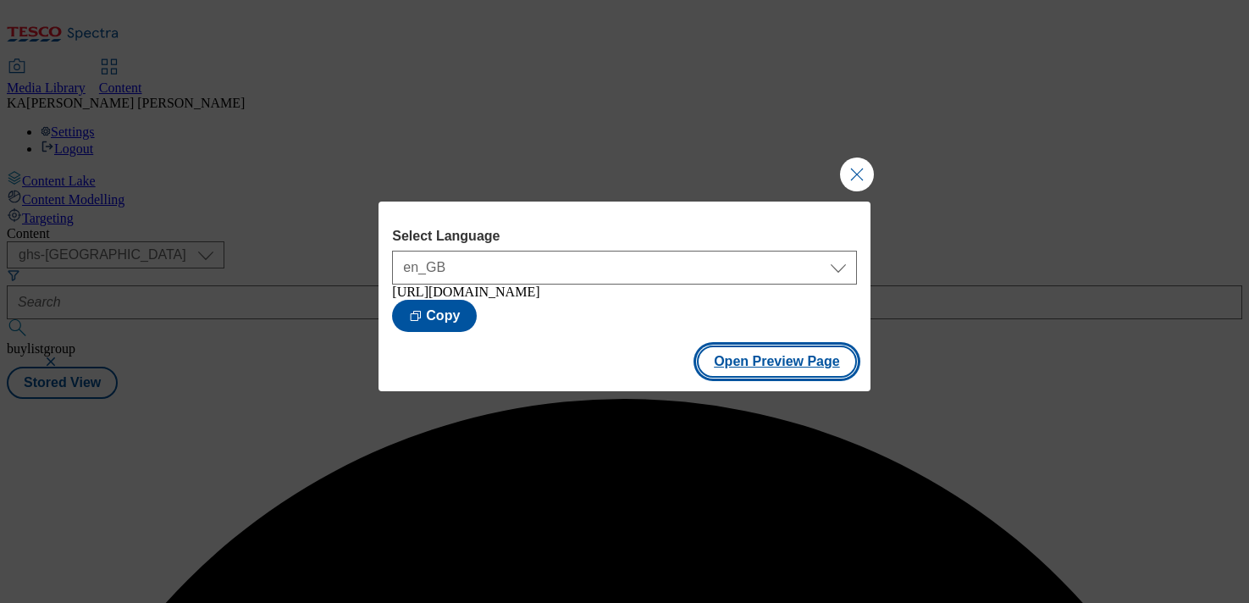
click at [739, 373] on button "Open Preview Page" at bounding box center [777, 362] width 160 height 32
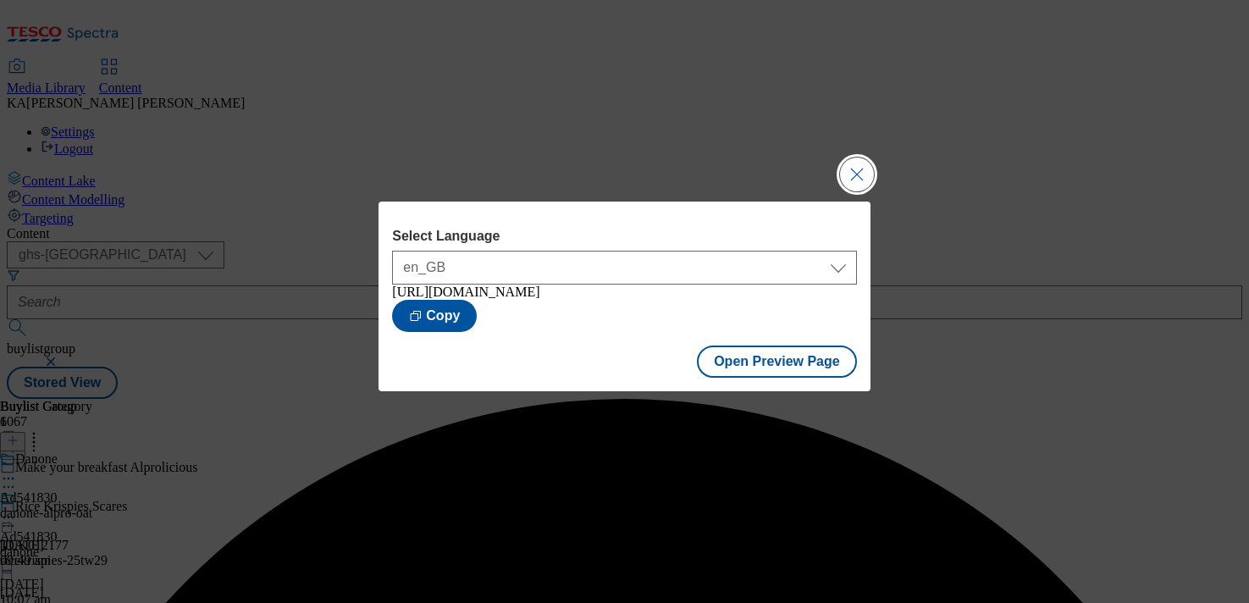
click at [861, 167] on button "Close Modal" at bounding box center [857, 175] width 34 height 34
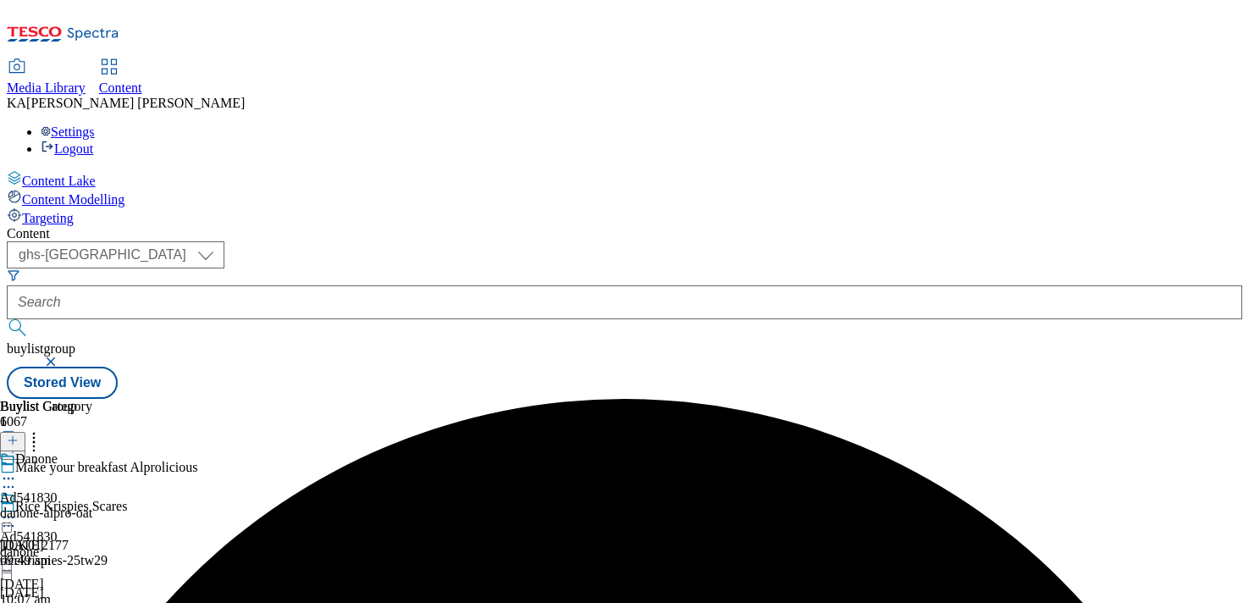
click at [17, 509] on icon at bounding box center [8, 517] width 17 height 17
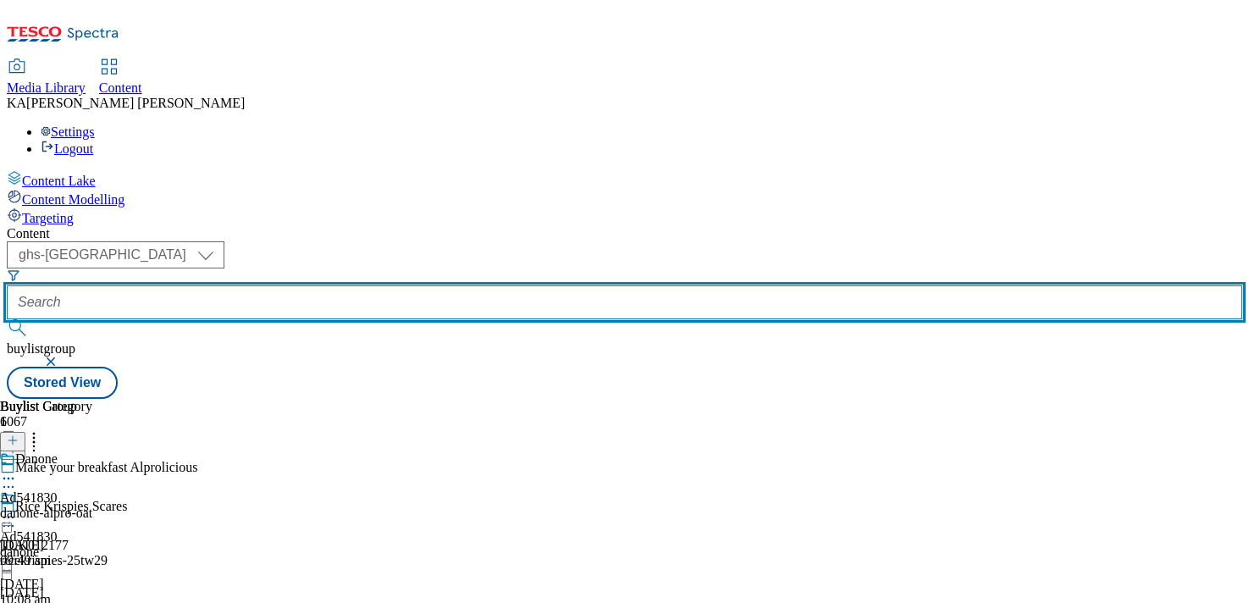
click at [374, 285] on input "text" at bounding box center [625, 302] width 1236 height 34
paste input "danone-activia-25tw28"
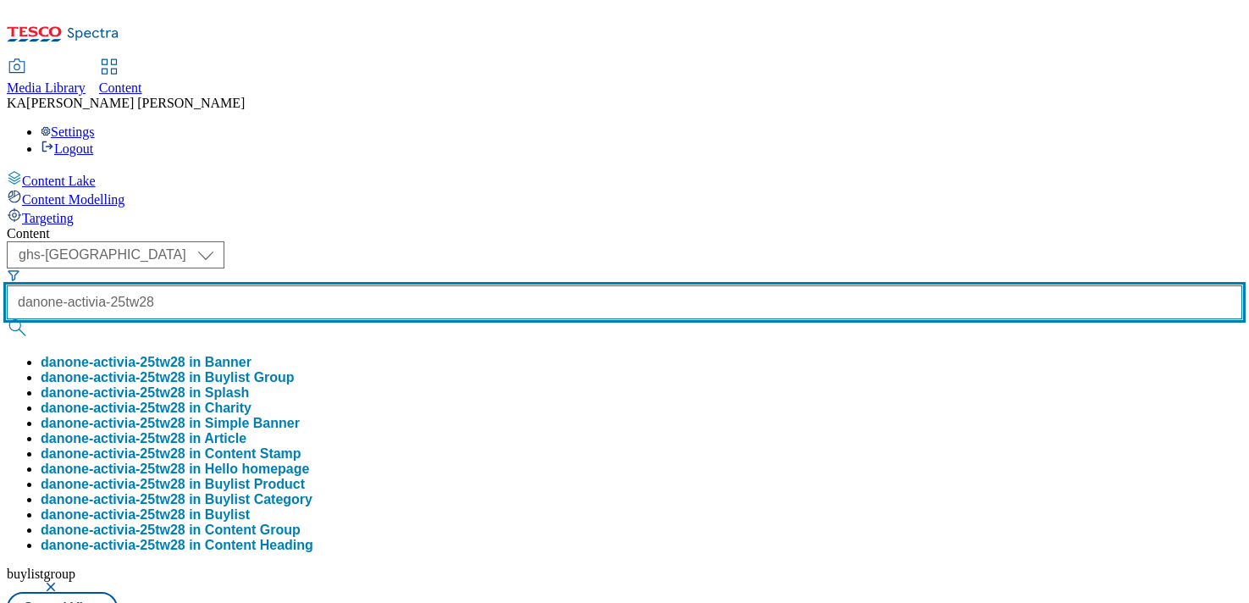
type input "danone-activia-25tw28"
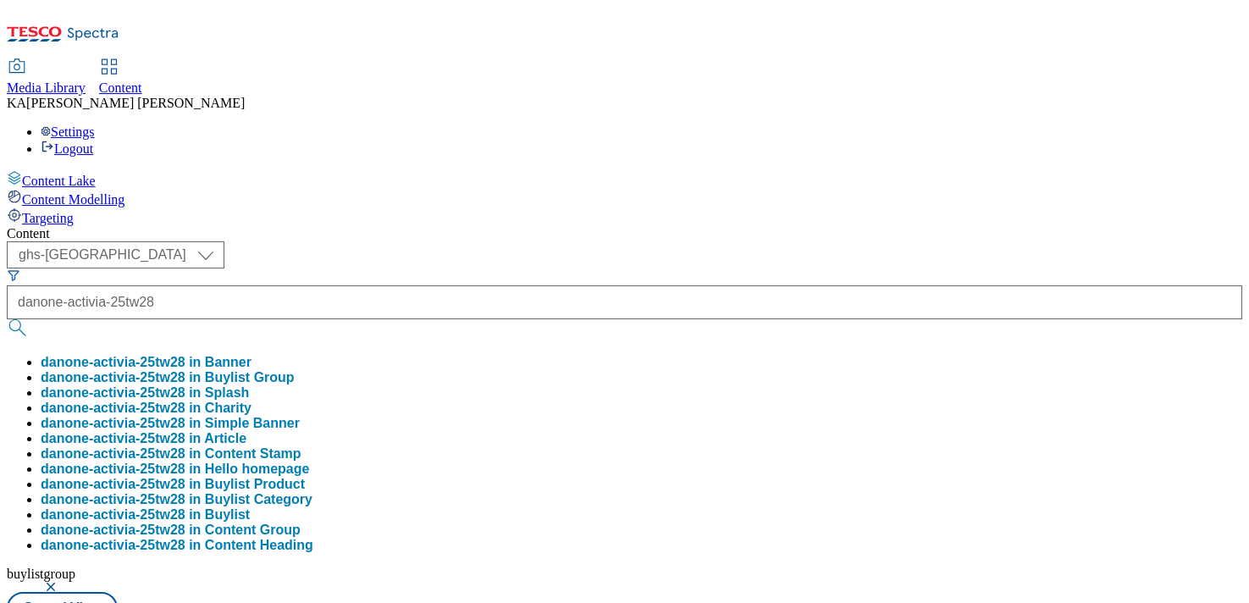
click at [295, 370] on button "danone-activia-25tw28 in Buylist Group" at bounding box center [168, 377] width 254 height 15
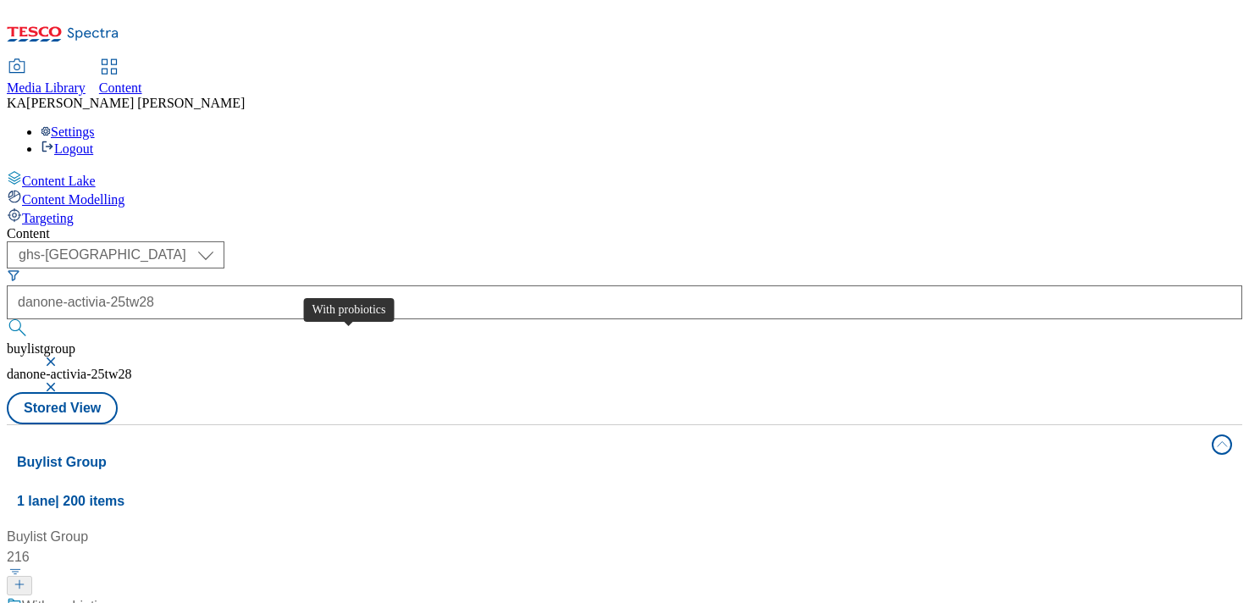
click at [111, 596] on div "With probiotics" at bounding box center [66, 606] width 89 height 20
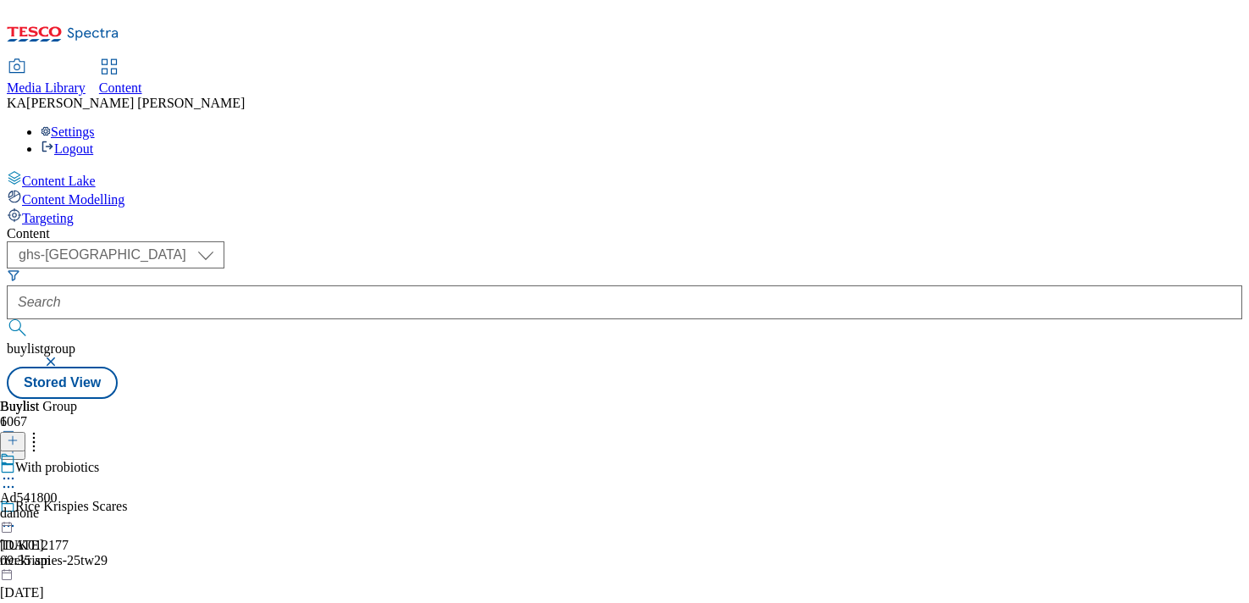
click at [17, 470] on icon at bounding box center [8, 478] width 17 height 17
click at [72, 508] on span "Edit" at bounding box center [62, 514] width 19 height 13
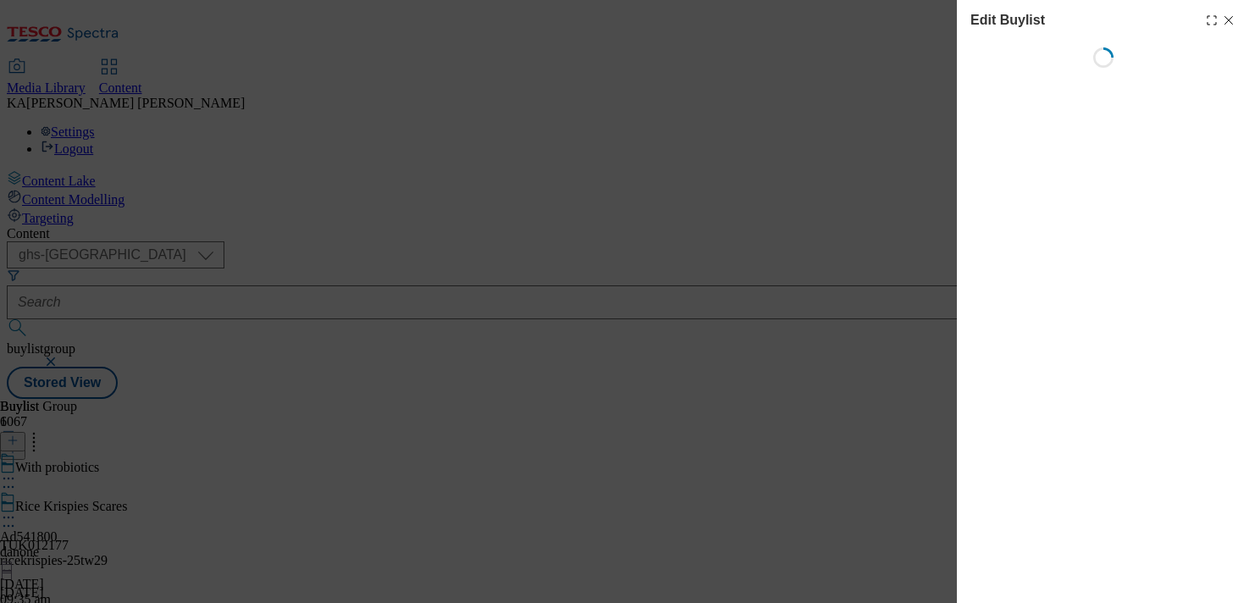
select select "tactical"
select select "supplier funded short term 1-3 weeks"
select select "dunnhumby"
select select "Banner"
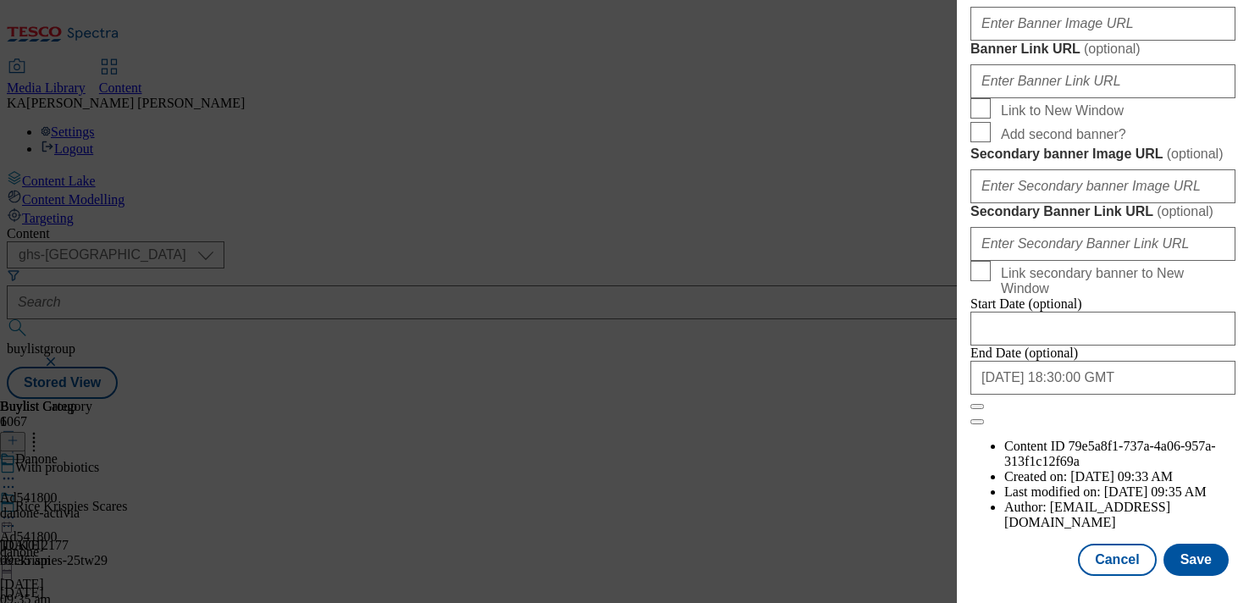
scroll to position [1812, 0]
click at [1009, 41] on input "Banner Image URL ( optional )" at bounding box center [1103, 24] width 265 height 34
paste input "[URL][DOMAIN_NAME]"
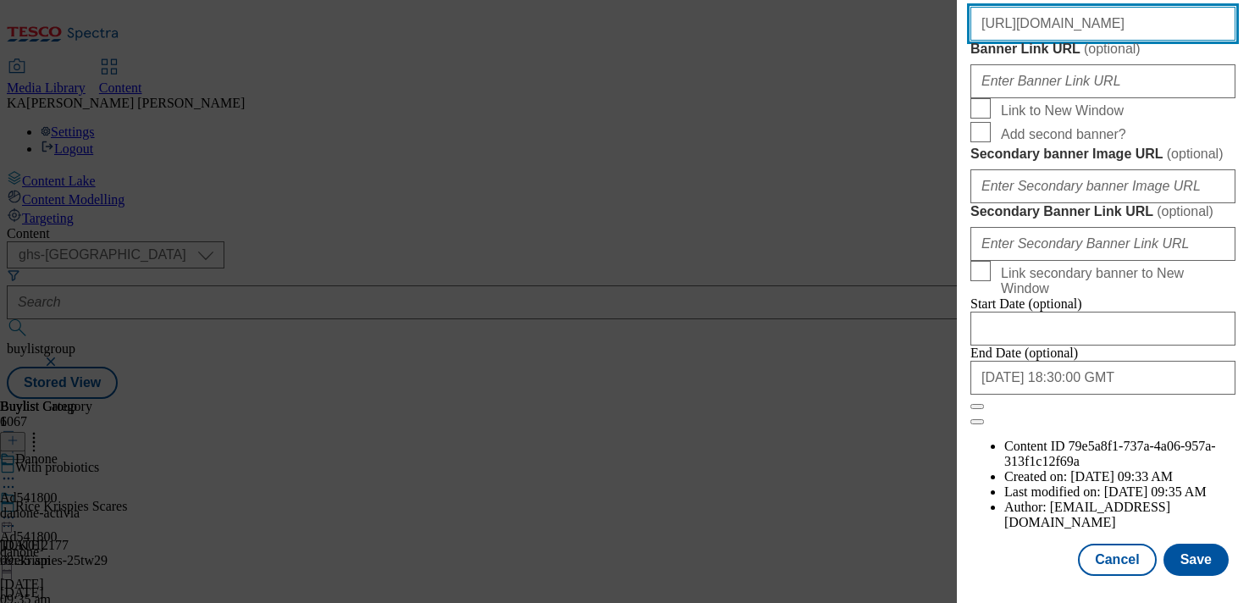
scroll to position [1939, 0]
type input "[URL][DOMAIN_NAME]"
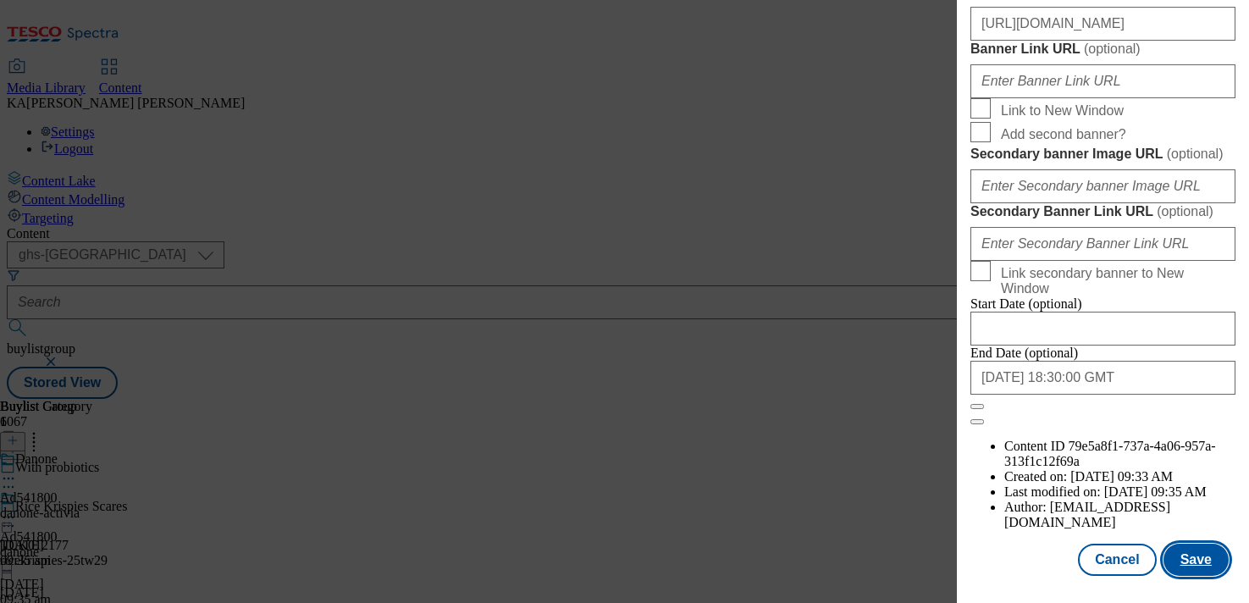
click at [1195, 551] on button "Save" at bounding box center [1196, 560] width 65 height 32
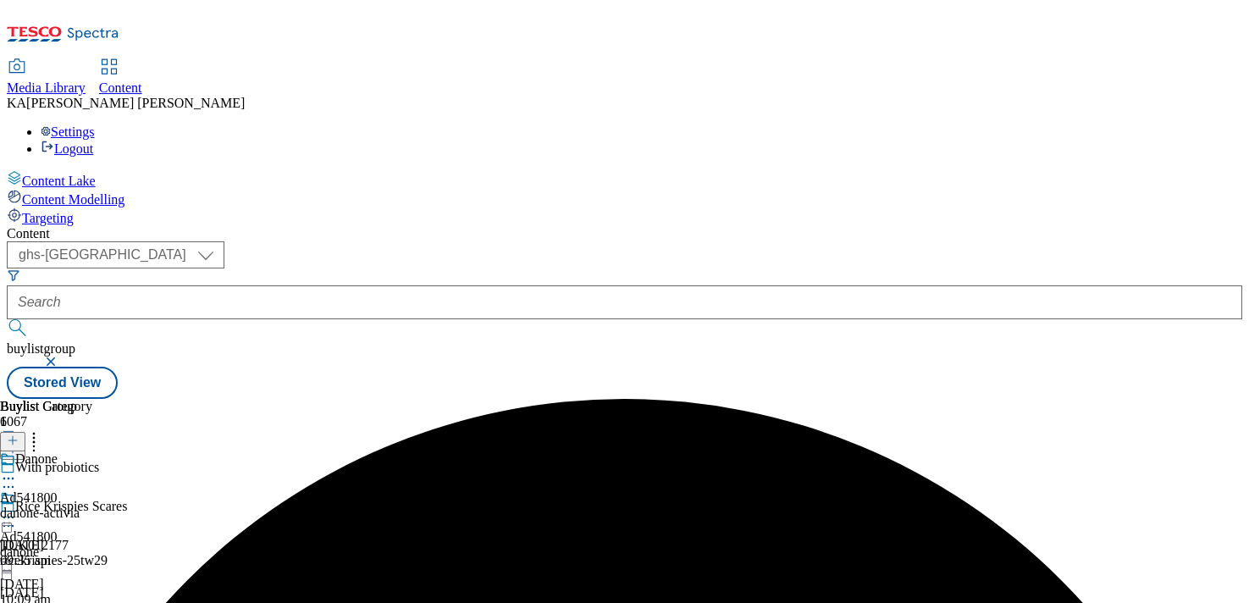
click at [17, 509] on icon at bounding box center [8, 517] width 17 height 17
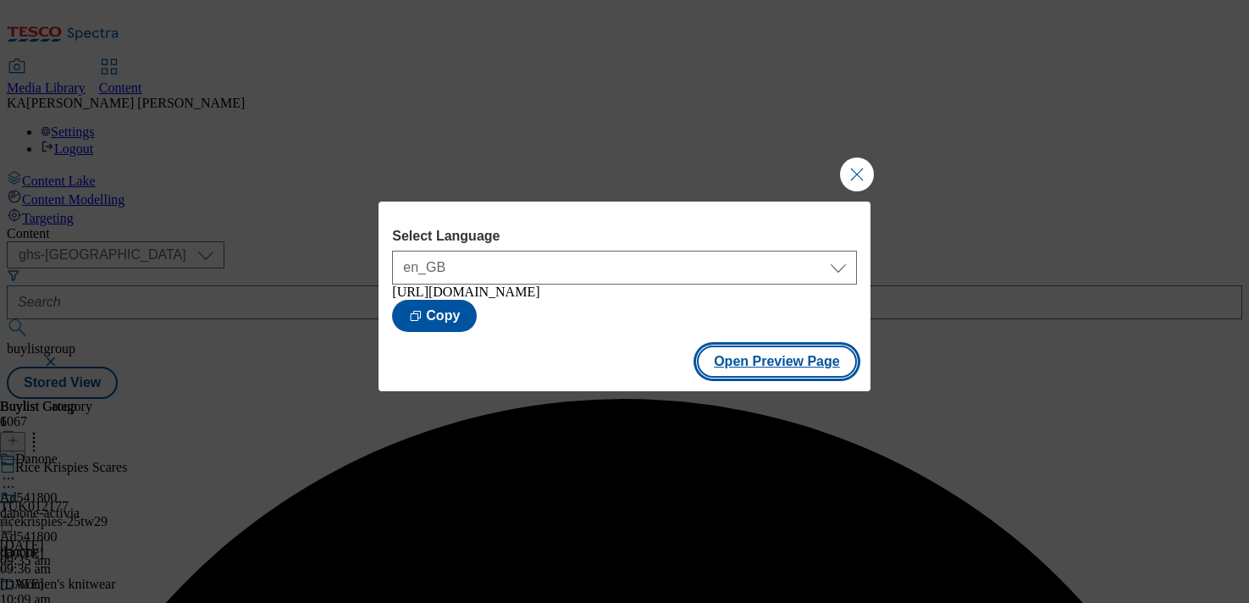
click at [730, 374] on button "Open Preview Page" at bounding box center [777, 362] width 160 height 32
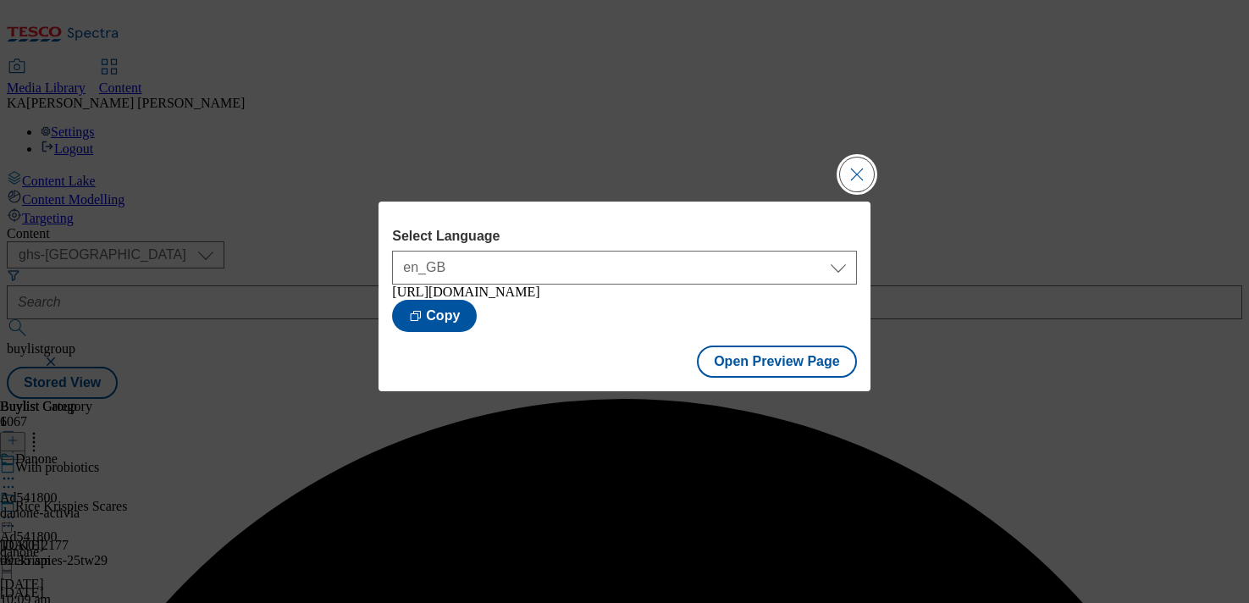
click at [854, 159] on button "Close Modal" at bounding box center [857, 175] width 34 height 34
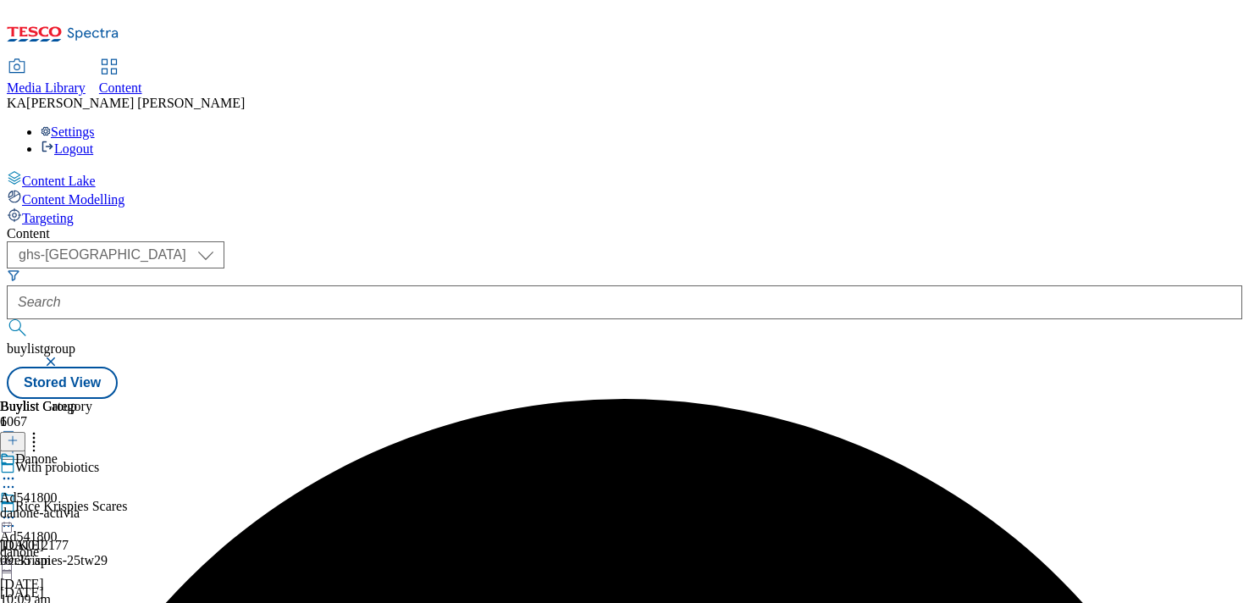
click at [17, 509] on icon at bounding box center [8, 517] width 17 height 17
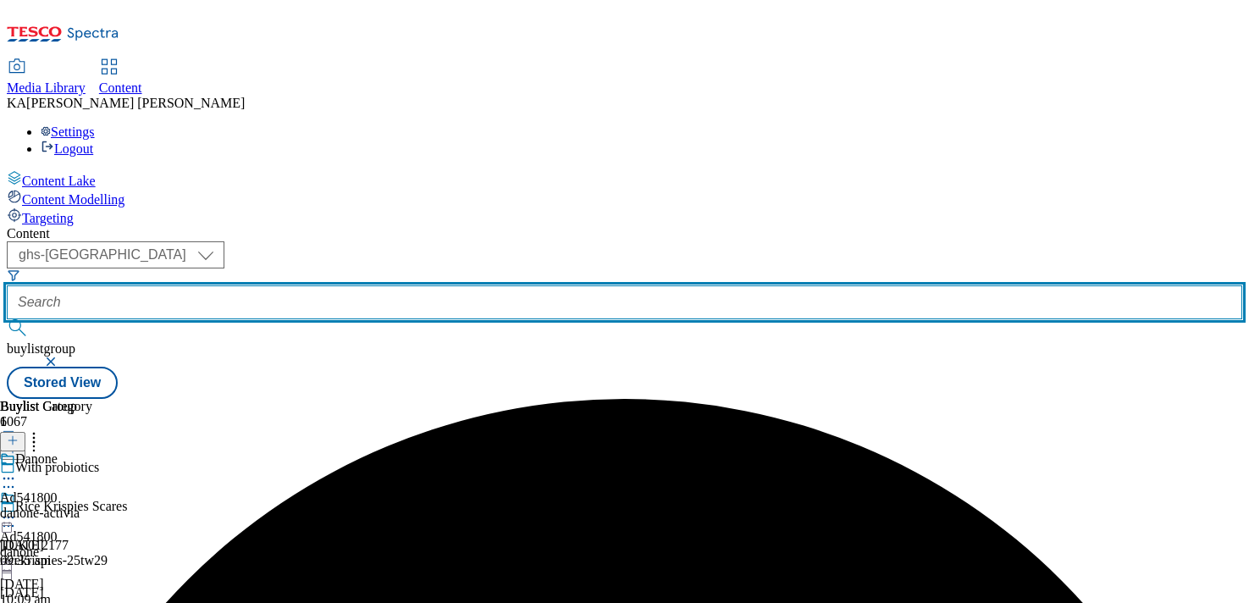
click at [375, 285] on input "text" at bounding box center [625, 302] width 1236 height 34
paste input "danone-alpro-oats-25tw28"
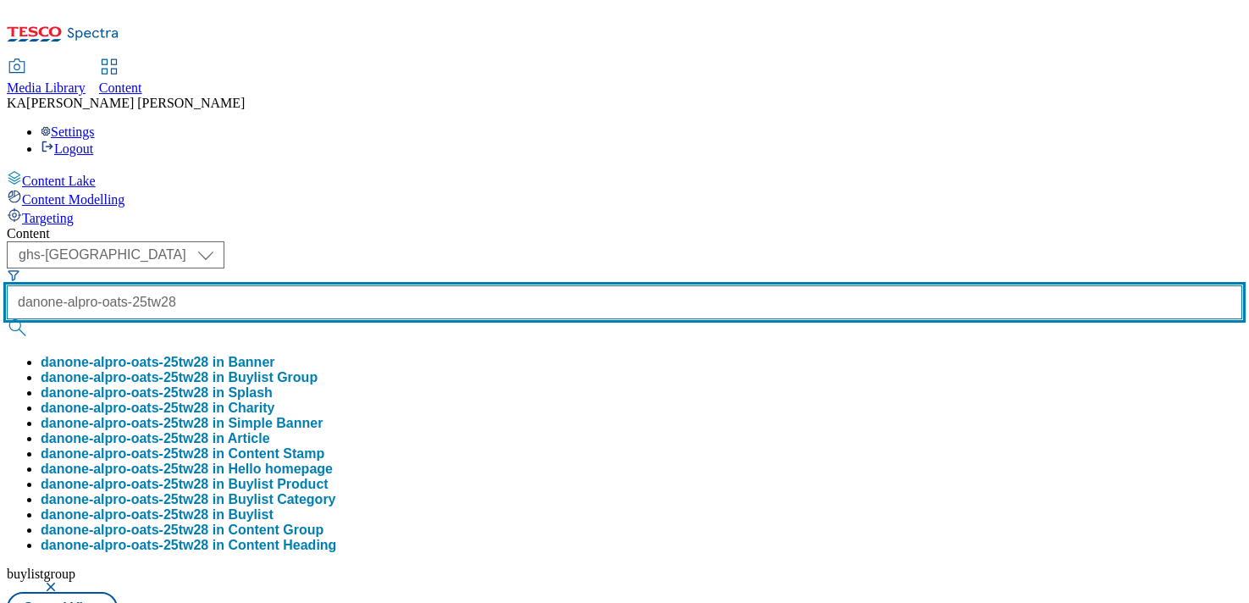
scroll to position [0, 20]
type input "danone-alpro-oats-25tw28"
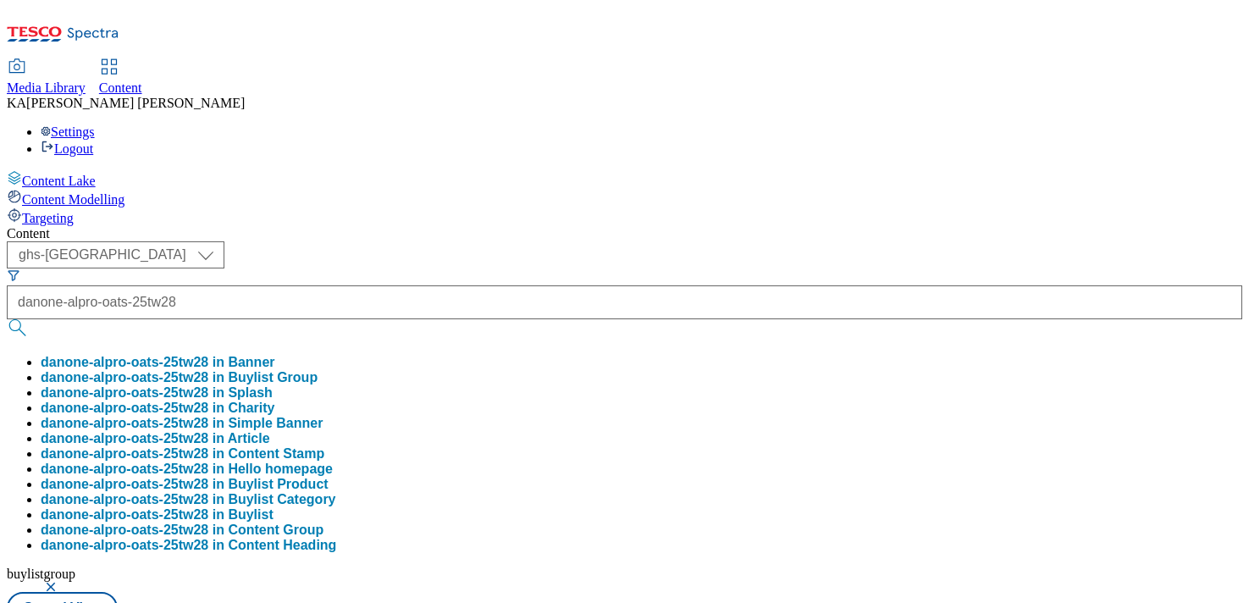
scroll to position [0, 0]
click at [318, 370] on button "danone-alpro-oats-25tw28 in Buylist Group" at bounding box center [179, 377] width 277 height 15
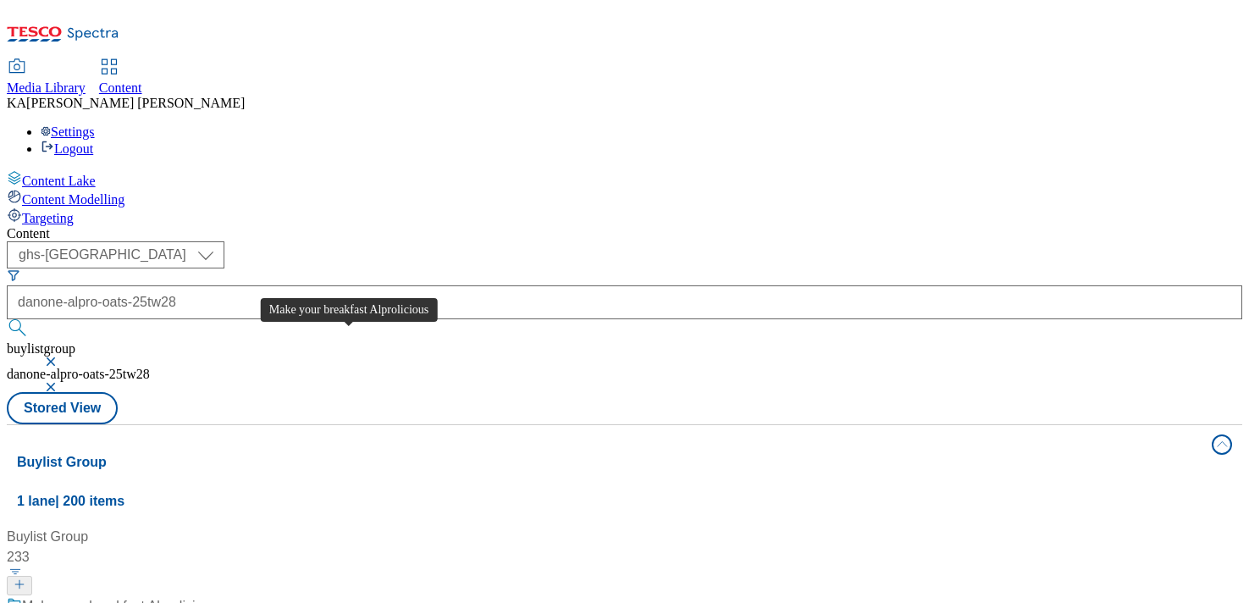
click at [217, 596] on div "Make your breakfast Alprolicious" at bounding box center [119, 606] width 195 height 20
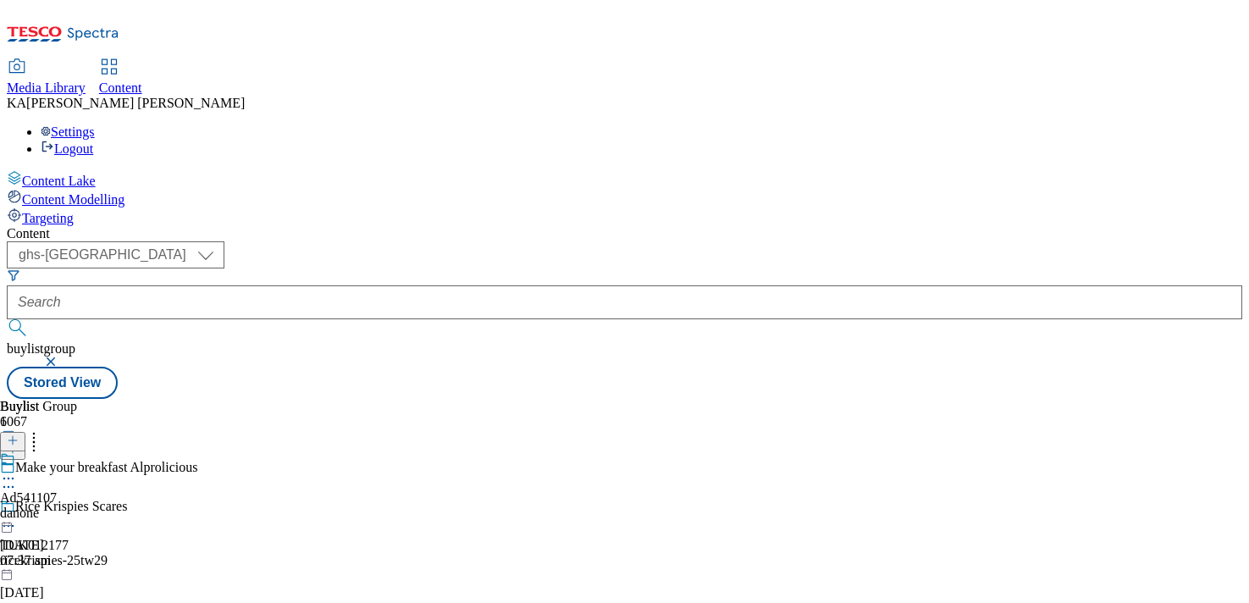
click at [17, 470] on icon at bounding box center [8, 478] width 17 height 17
click at [72, 508] on span "Edit" at bounding box center [62, 514] width 19 height 13
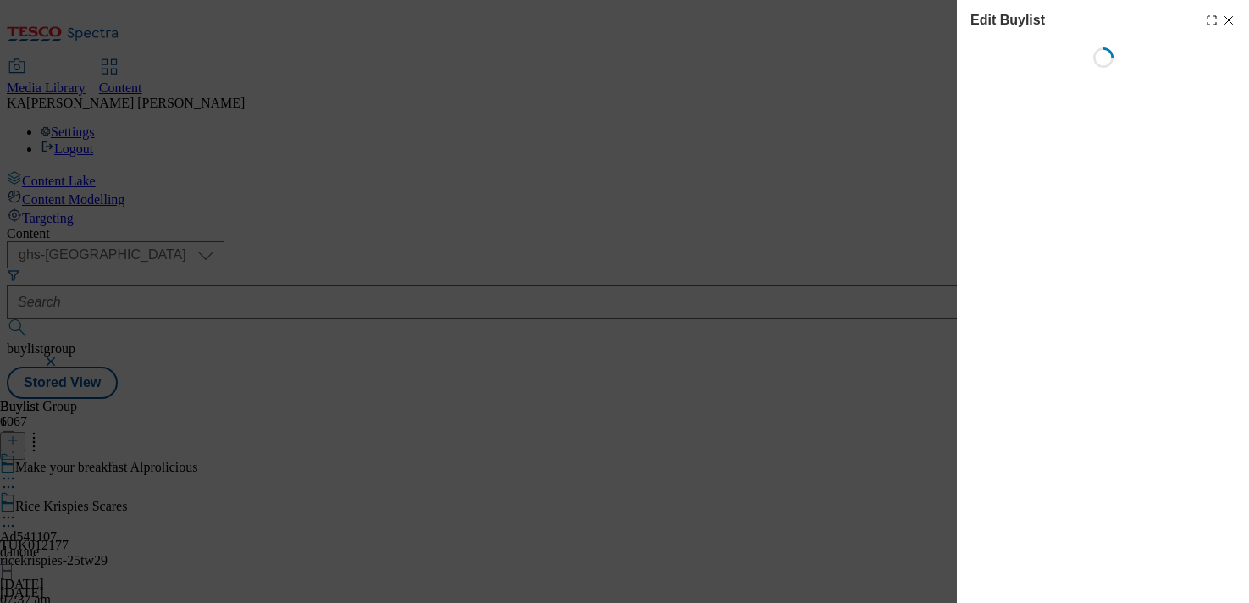
select select "tactical"
select select "supplier funded short term 1-3 weeks"
select select "dunnhumby"
select select "Banner"
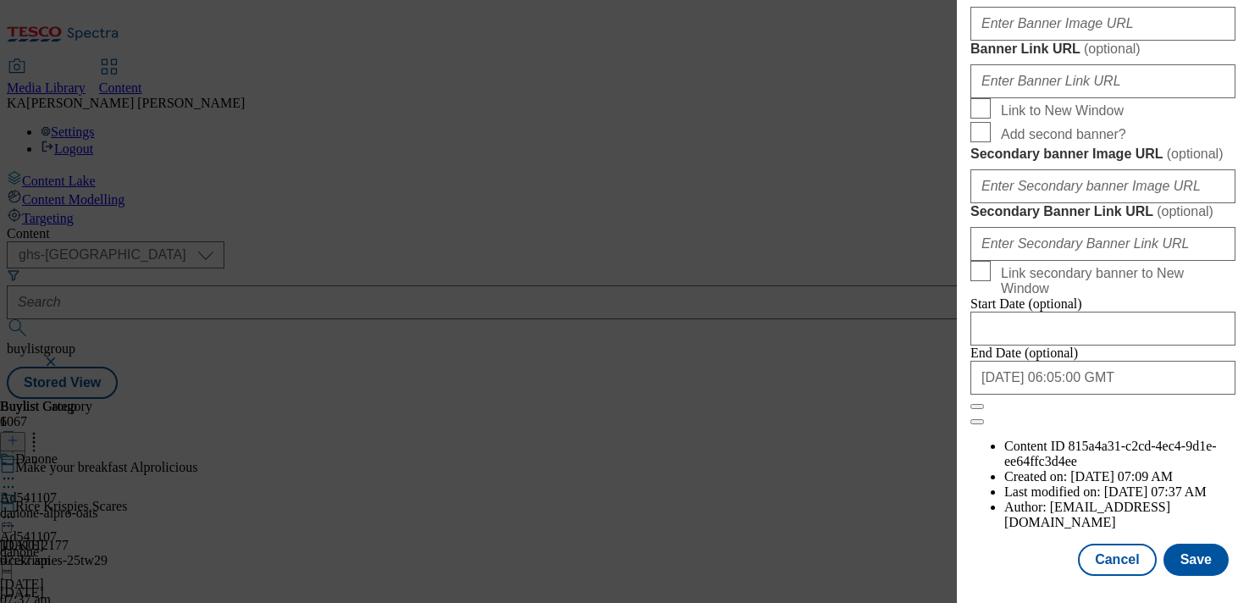
scroll to position [1530, 0]
click at [1021, 41] on input "Banner Image URL ( optional )" at bounding box center [1103, 24] width 265 height 34
paste input "[URL][DOMAIN_NAME]"
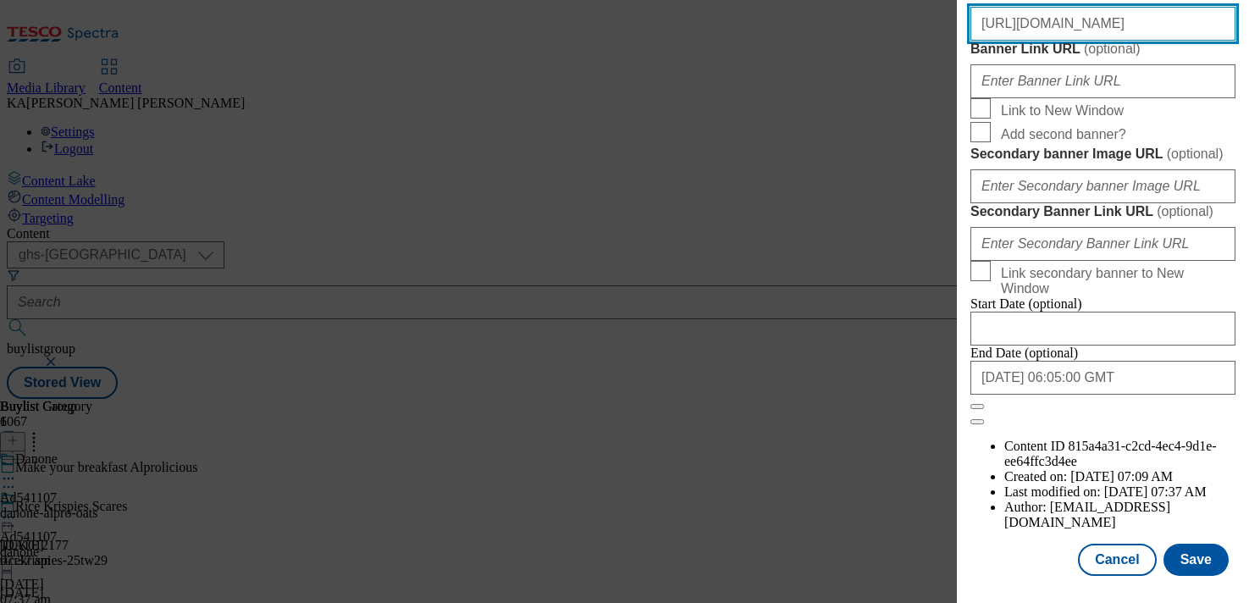
scroll to position [1939, 0]
type input "[URL][DOMAIN_NAME]"
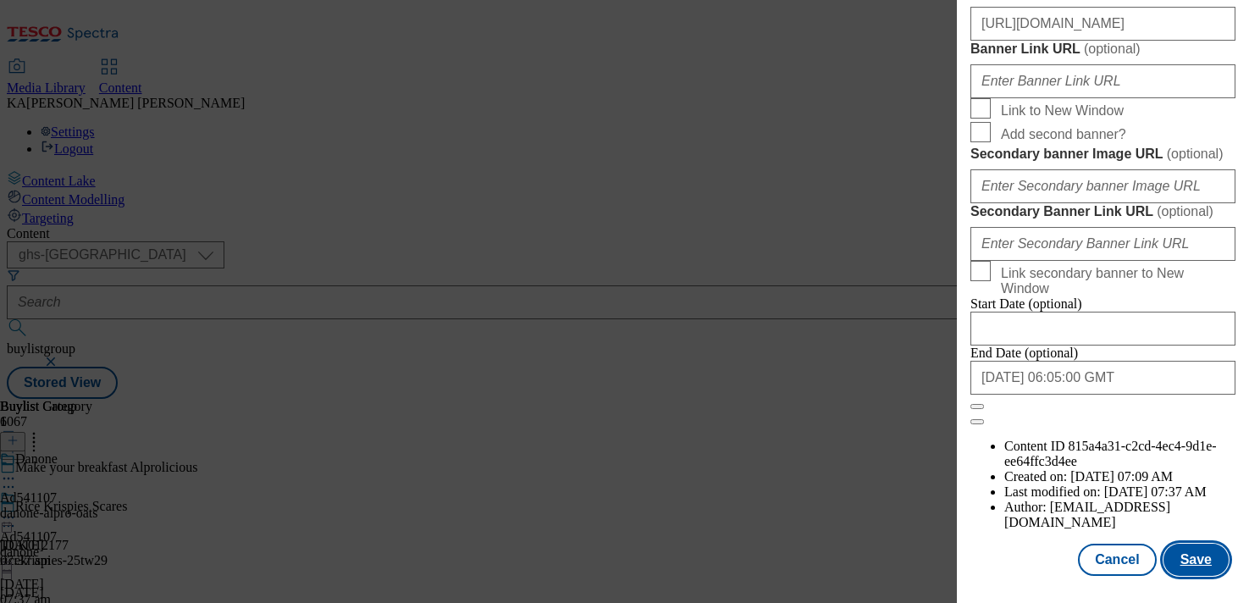
click at [1183, 550] on button "Save" at bounding box center [1196, 560] width 65 height 32
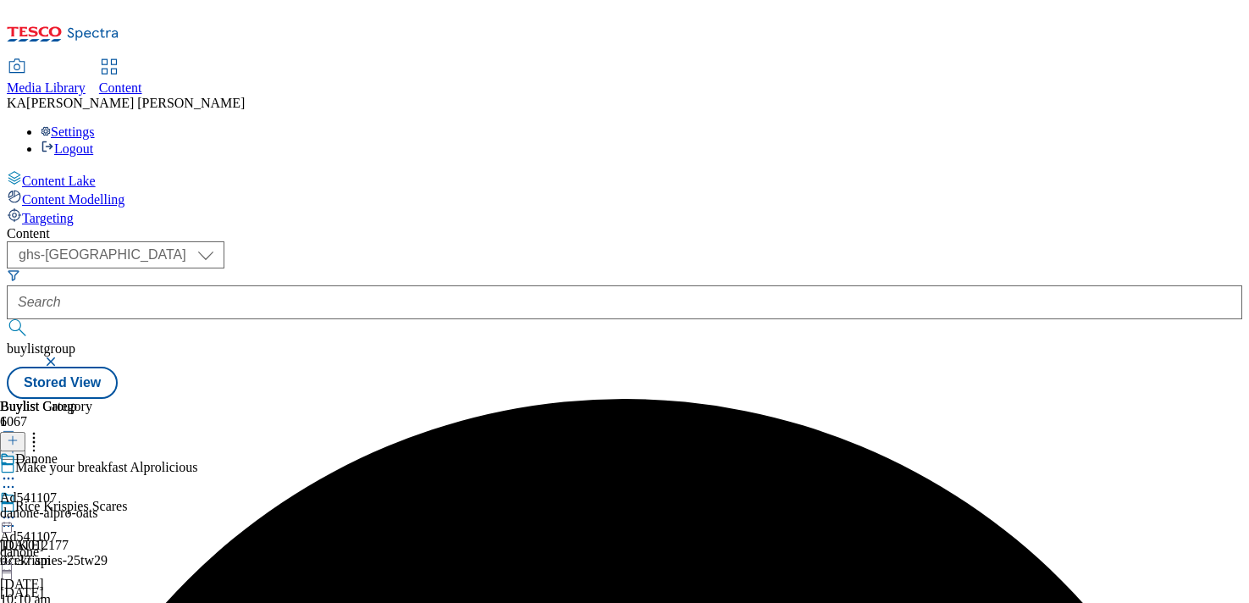
click at [17, 509] on icon at bounding box center [8, 517] width 17 height 17
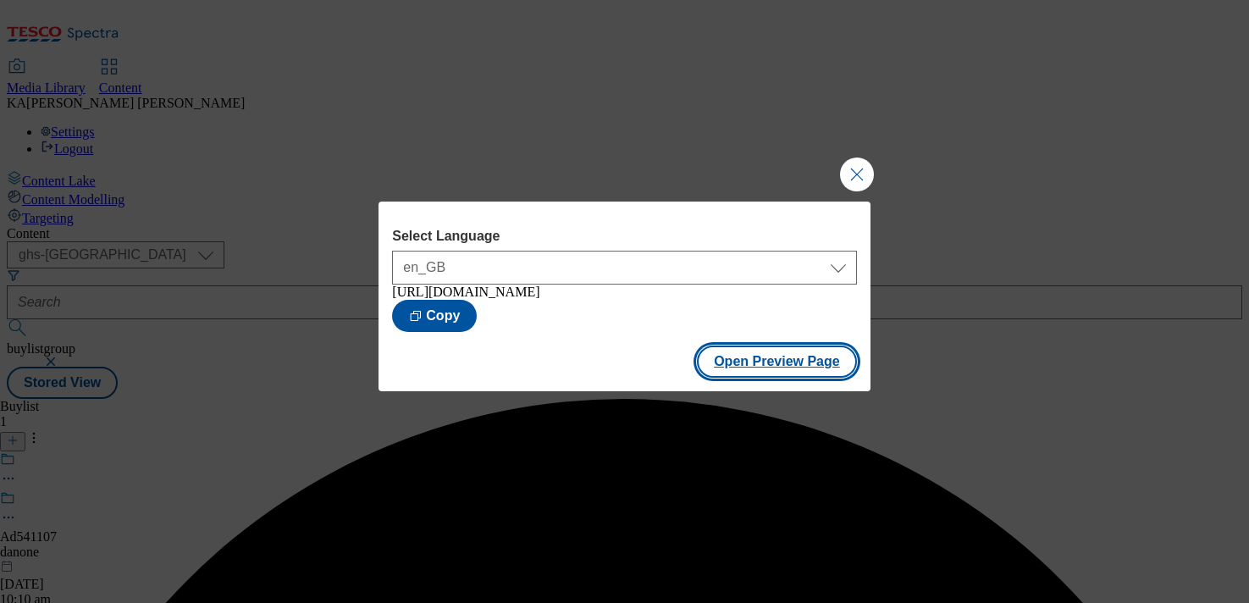
click at [733, 377] on button "Open Preview Page" at bounding box center [777, 362] width 160 height 32
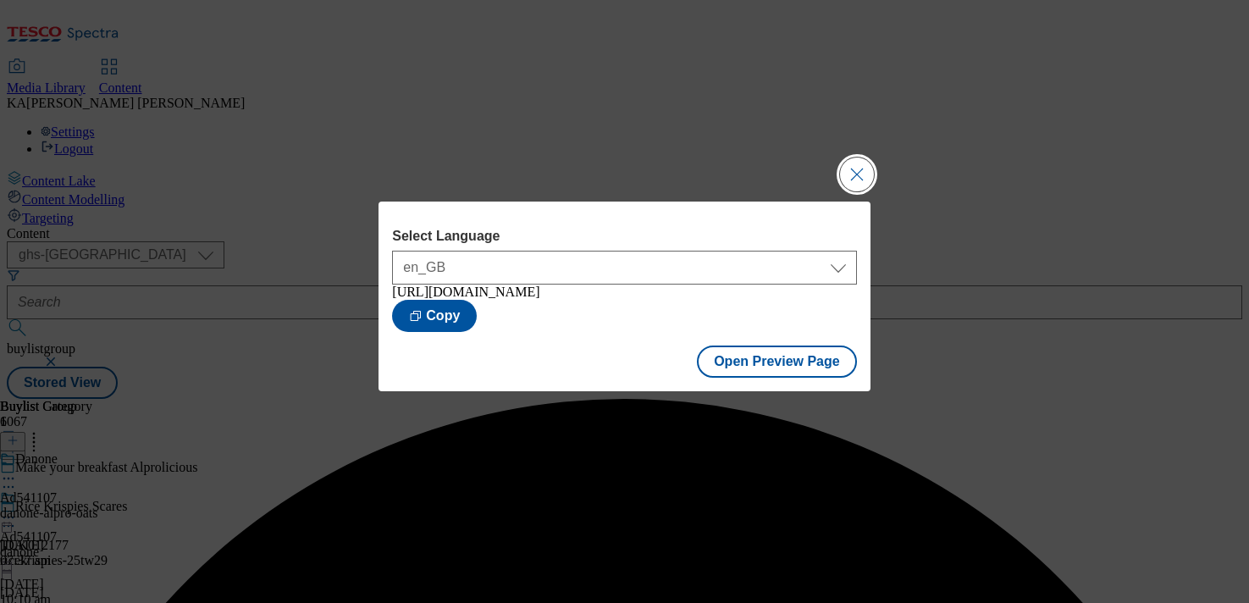
click at [861, 163] on button "Close Modal" at bounding box center [857, 175] width 34 height 34
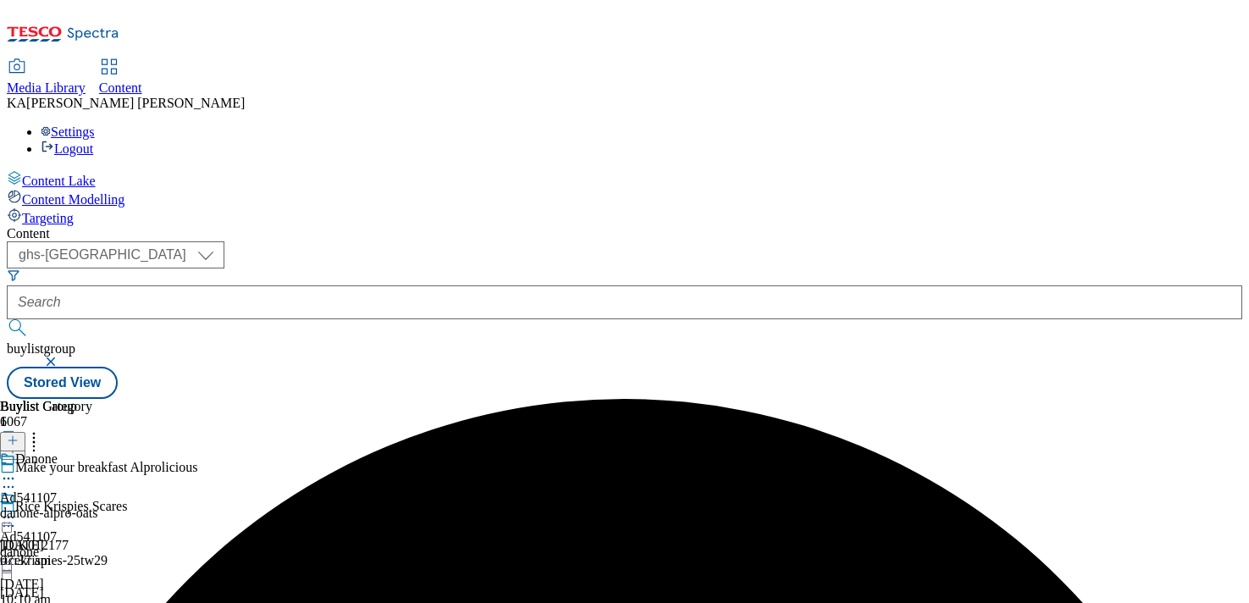
click at [17, 509] on icon at bounding box center [8, 517] width 17 height 17
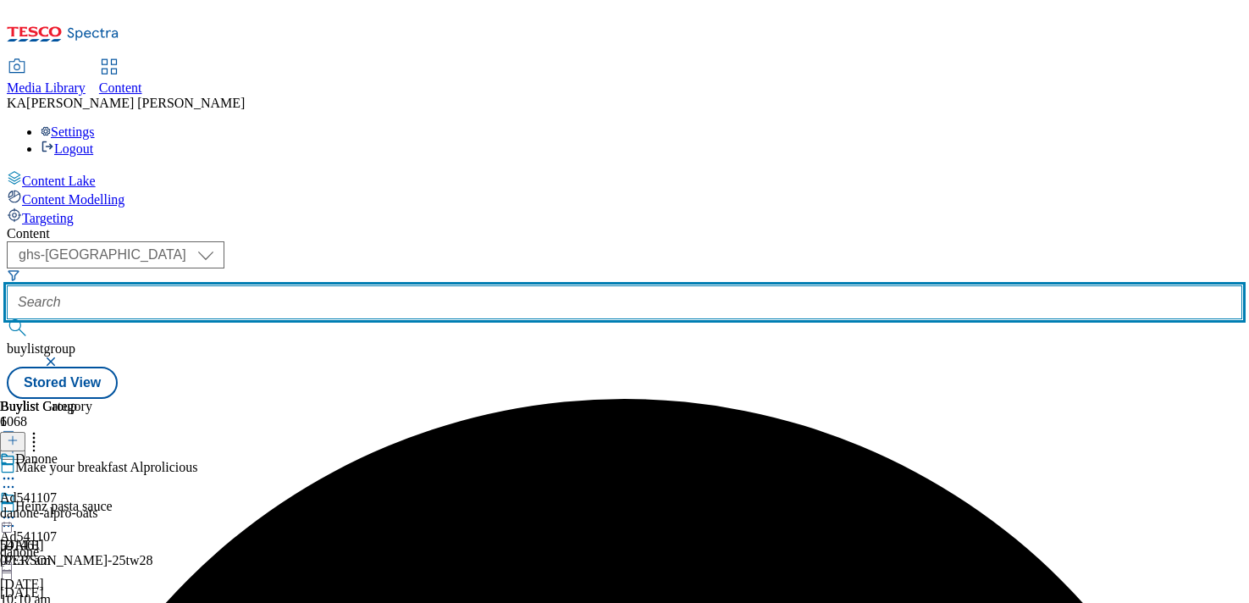
click at [370, 285] on input "text" at bounding box center [625, 302] width 1236 height 34
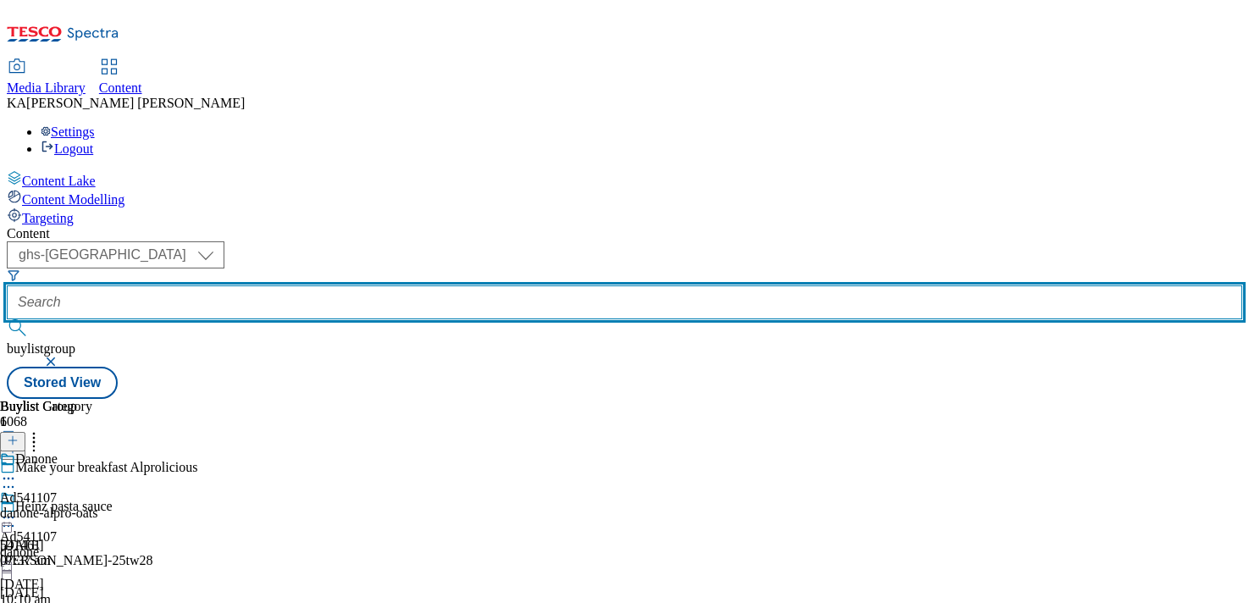
paste input "fage-total-25tw28"
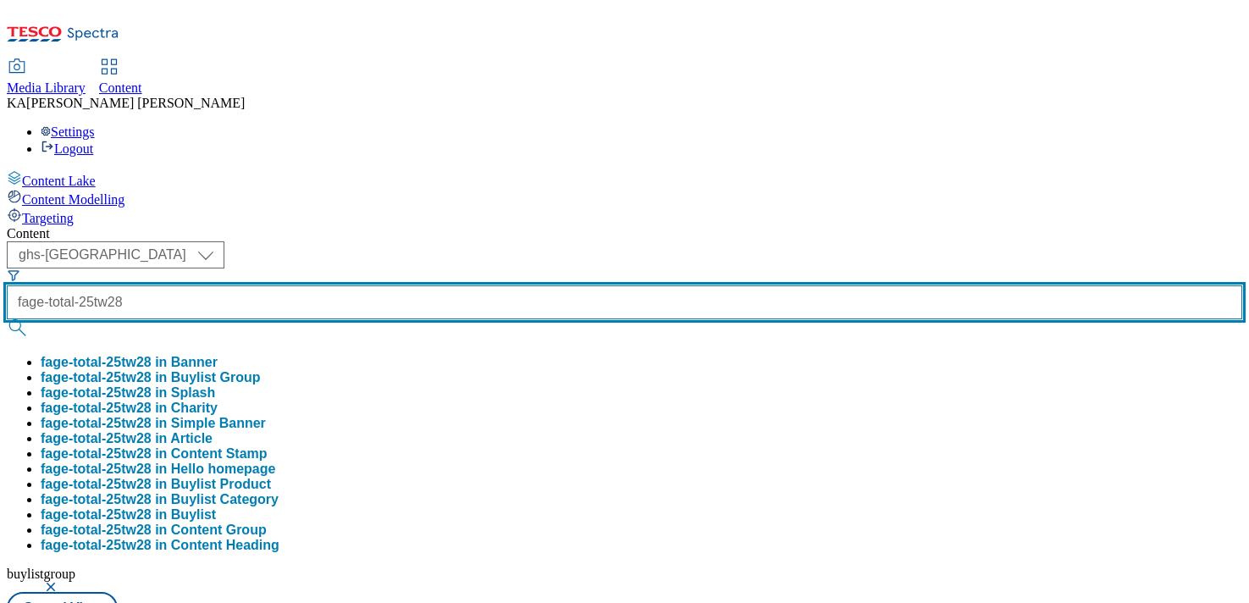
type input "fage-total-25tw28"
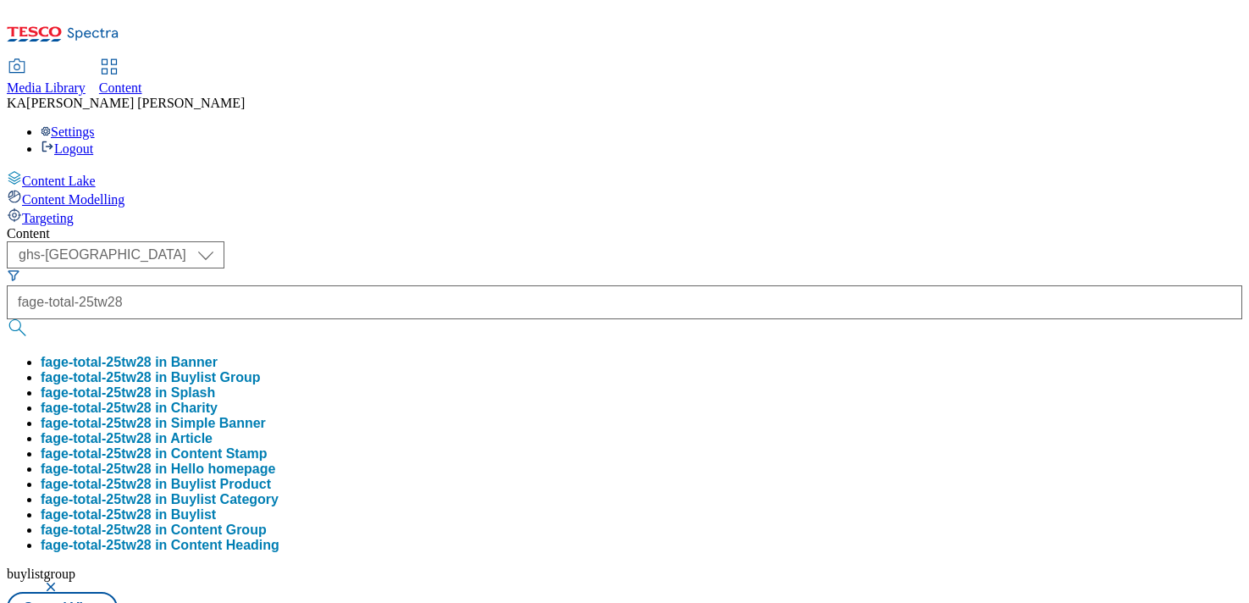
click at [261, 370] on button "fage-total-25tw28 in Buylist Group" at bounding box center [151, 377] width 220 height 15
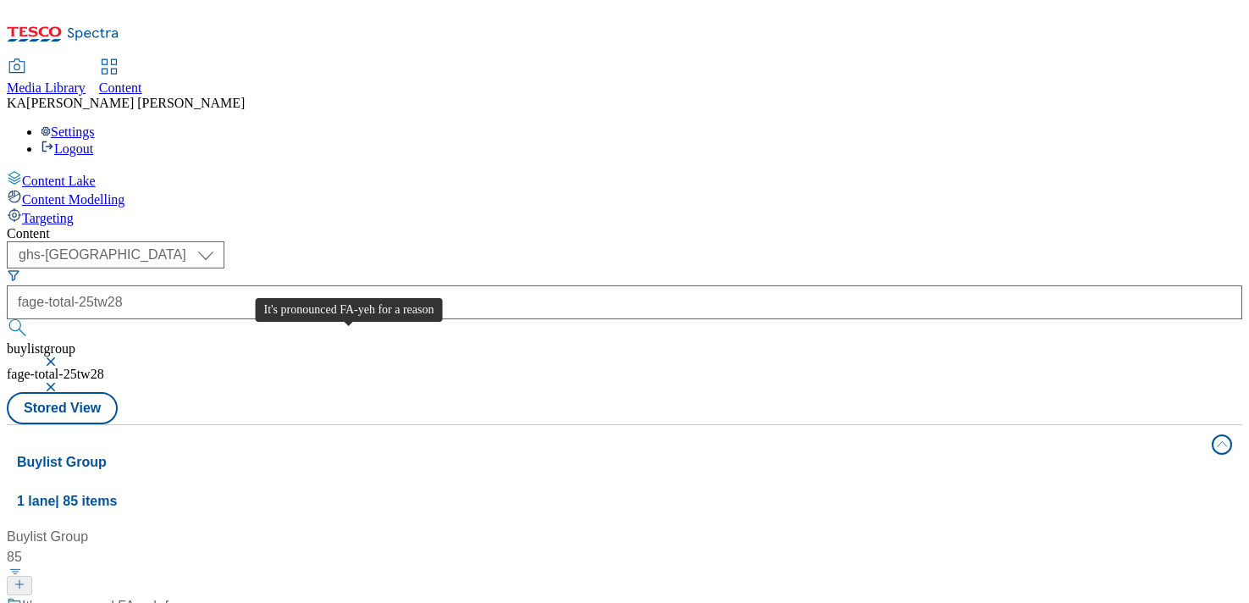
click at [237, 596] on div "It's pronounced FA-yeh for a reason" at bounding box center [129, 606] width 215 height 20
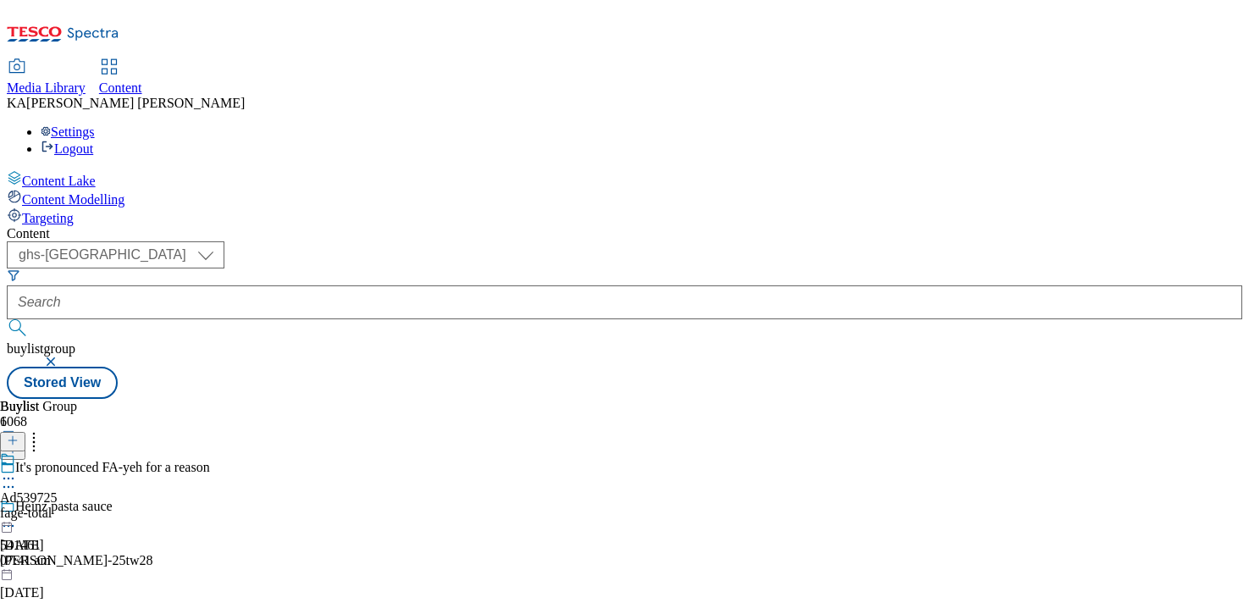
click at [17, 470] on icon at bounding box center [8, 478] width 17 height 17
click at [72, 508] on span "Edit" at bounding box center [62, 514] width 19 height 13
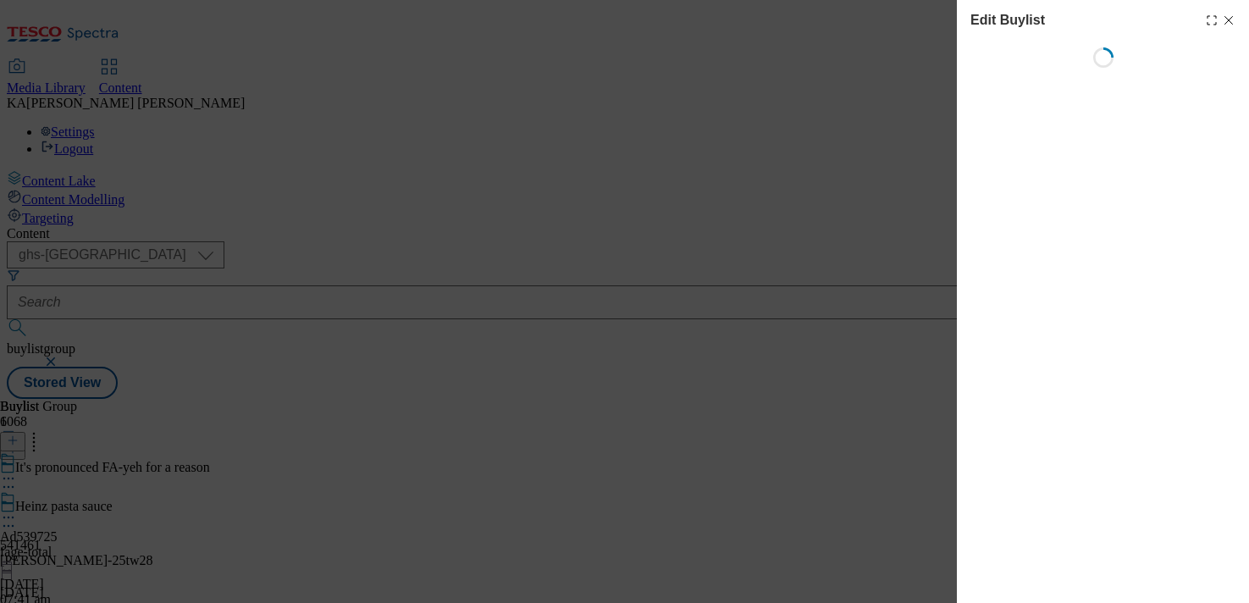
select select "tactical"
select select "supplier funded short term 1-3 weeks"
select select "dunnhumby"
select select "Banner"
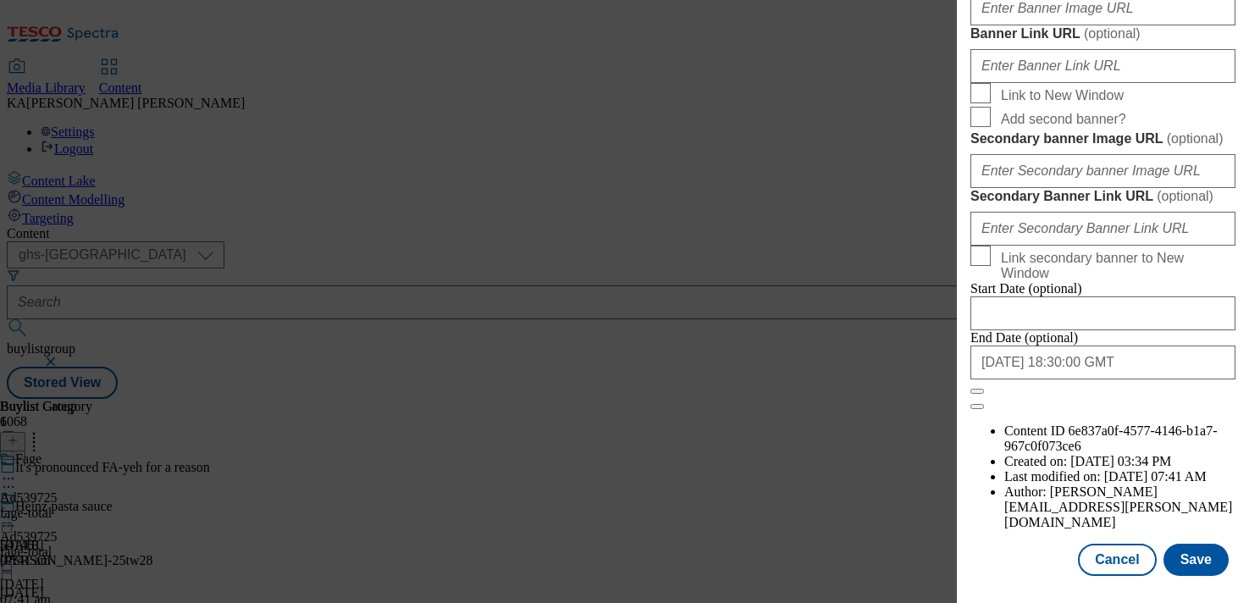
scroll to position [1465, 0]
click at [1036, 25] on input "Banner Image URL ( optional )" at bounding box center [1103, 9] width 265 height 34
paste input "[URL][DOMAIN_NAME]"
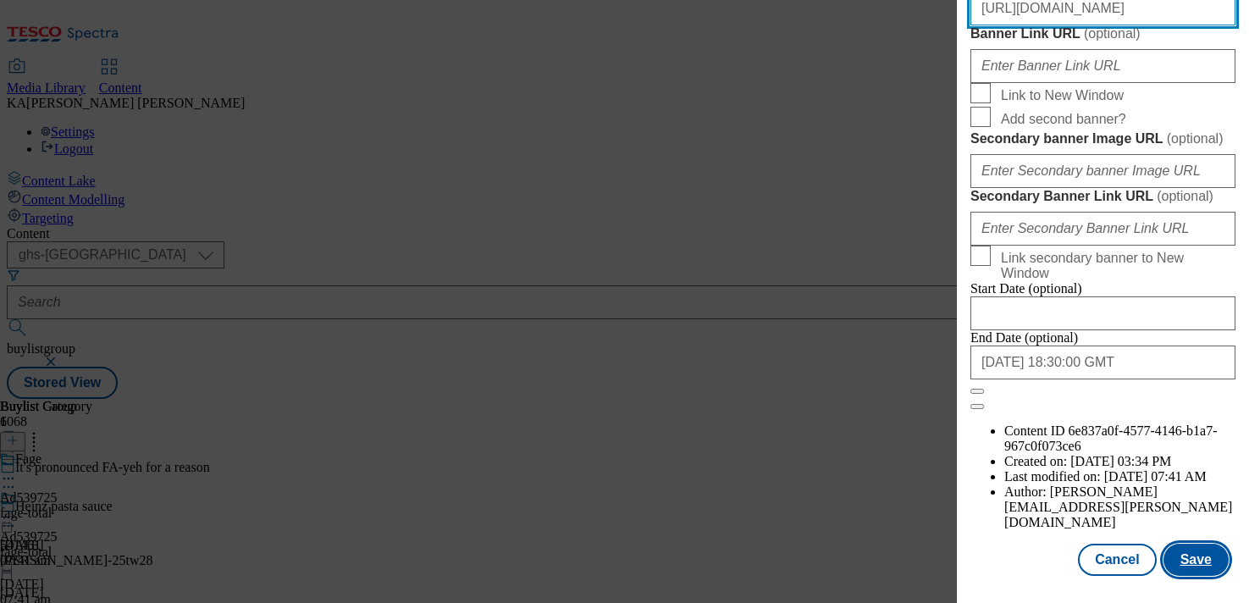
type input "[URL][DOMAIN_NAME]"
click at [1189, 553] on button "Save" at bounding box center [1196, 560] width 65 height 32
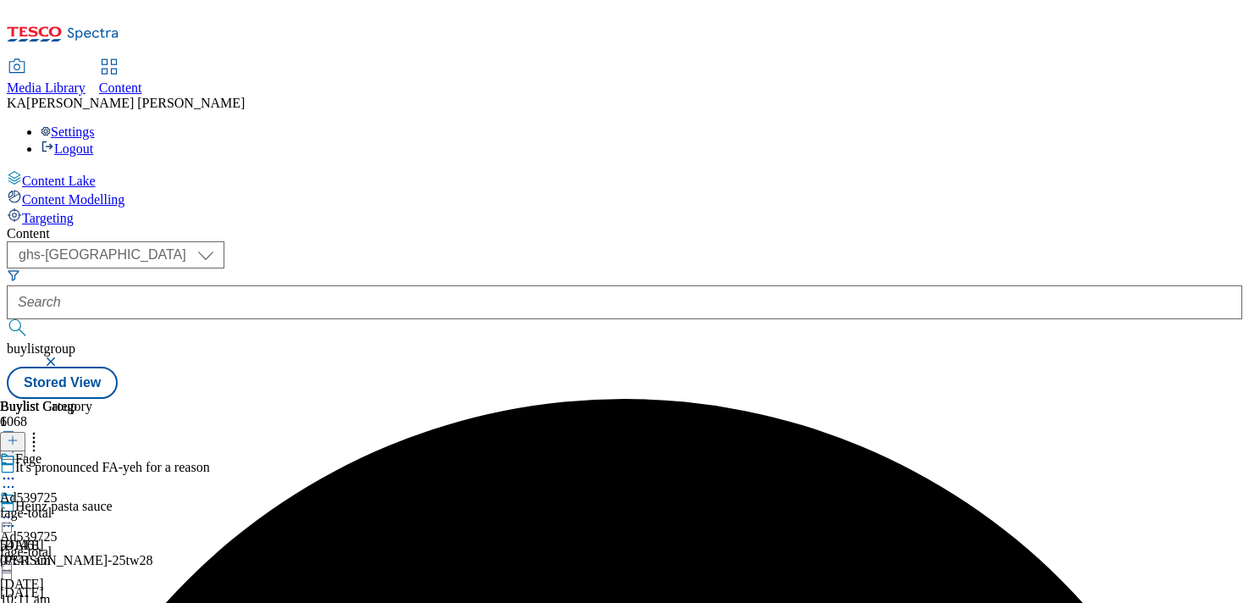
click at [17, 509] on icon at bounding box center [8, 517] width 17 height 17
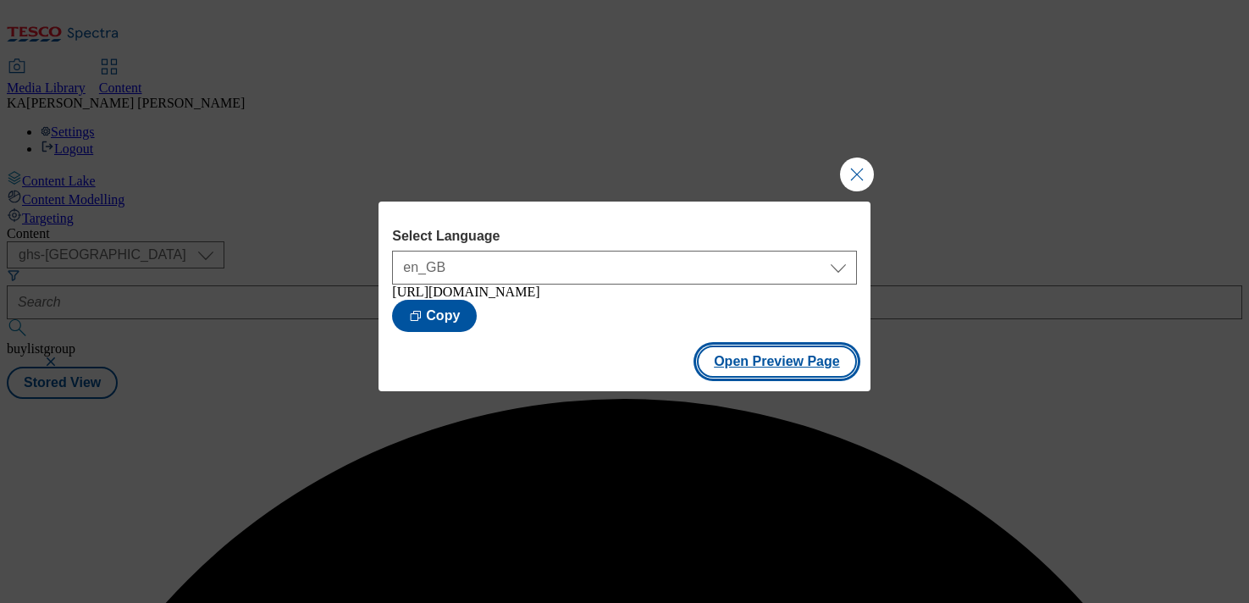
click at [734, 378] on button "Open Preview Page" at bounding box center [777, 362] width 160 height 32
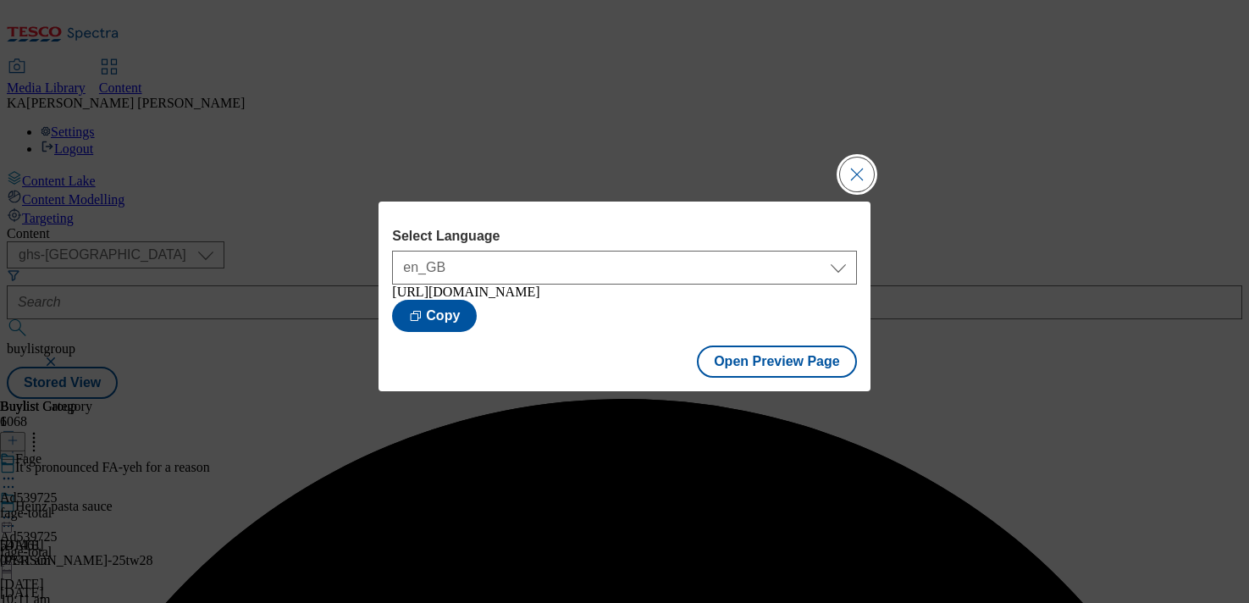
click at [848, 166] on button "Close Modal" at bounding box center [857, 175] width 34 height 34
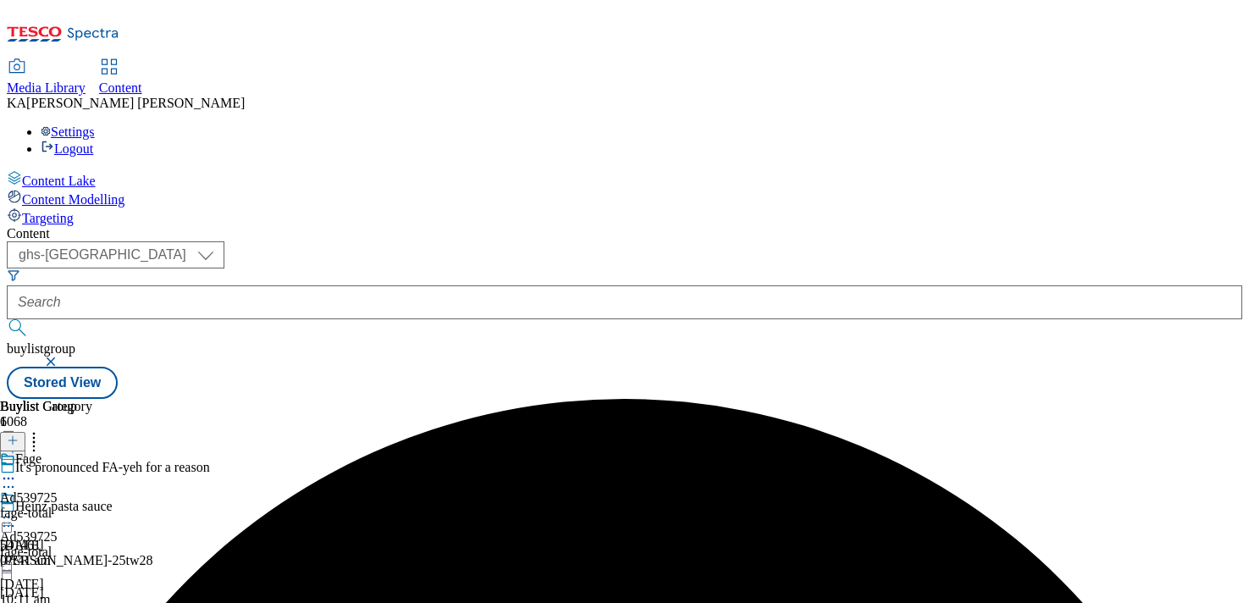
click at [6, 517] on circle at bounding box center [4, 518] width 3 height 3
